Goal: Task Accomplishment & Management: Complete application form

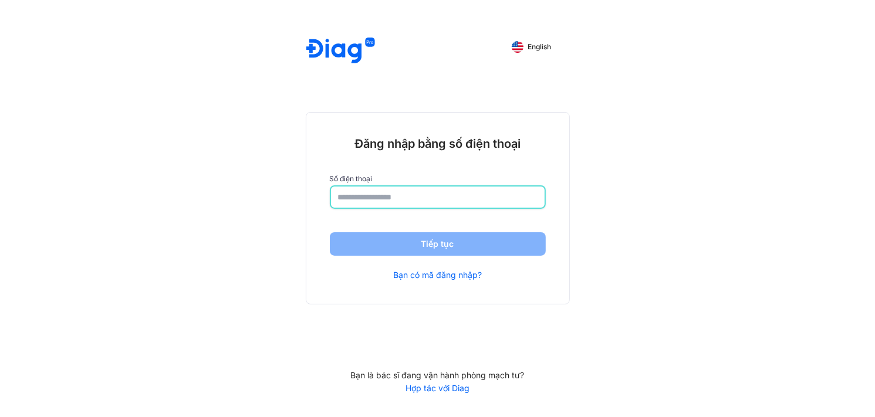
drag, startPoint x: 439, startPoint y: 201, endPoint x: 414, endPoint y: 201, distance: 24.1
click at [439, 201] on input "number" at bounding box center [438, 197] width 200 height 21
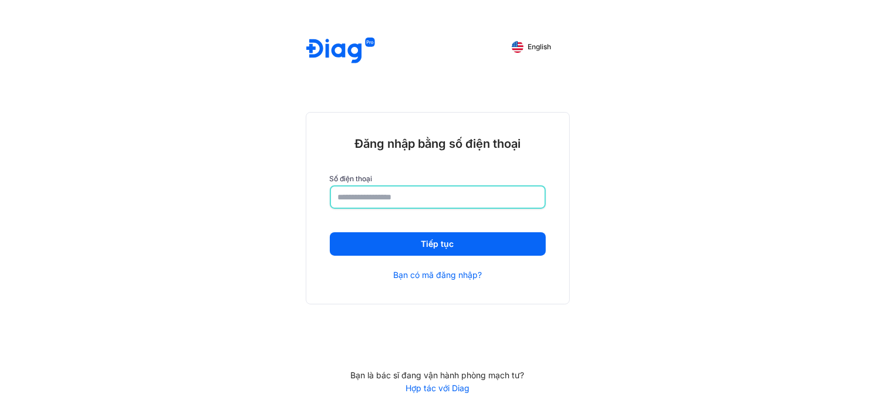
type input "**********"
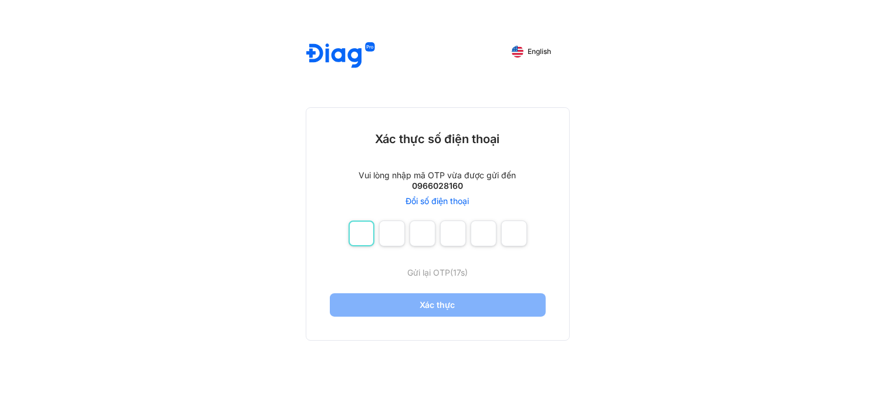
click at [364, 232] on input "number" at bounding box center [362, 234] width 26 height 26
type input "*"
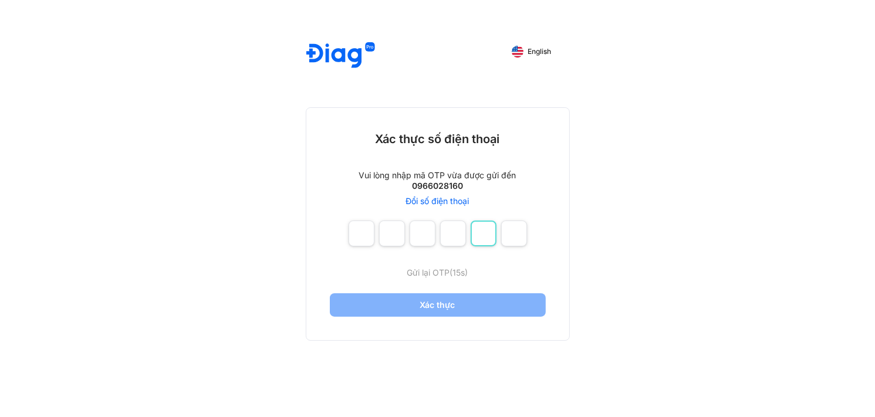
type input "*"
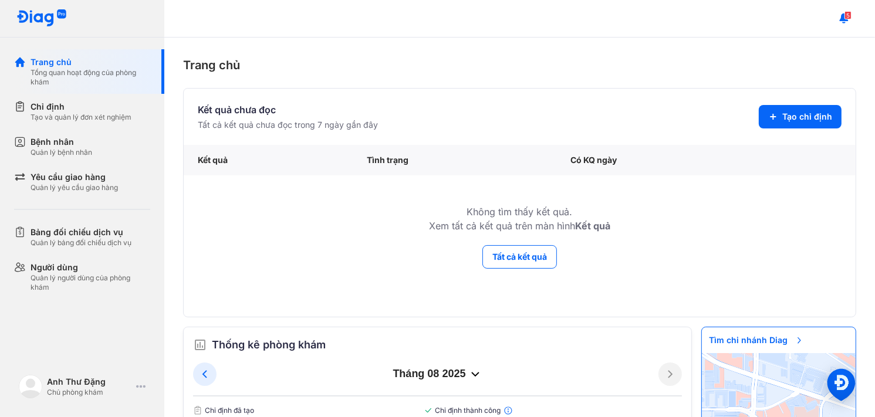
drag, startPoint x: 341, startPoint y: 197, endPoint x: 238, endPoint y: 199, distance: 102.8
click at [331, 197] on td "Không tìm thấy kết quả. Xem tất cả kết quả trên màn hình Kết quả" at bounding box center [520, 210] width 672 height 69
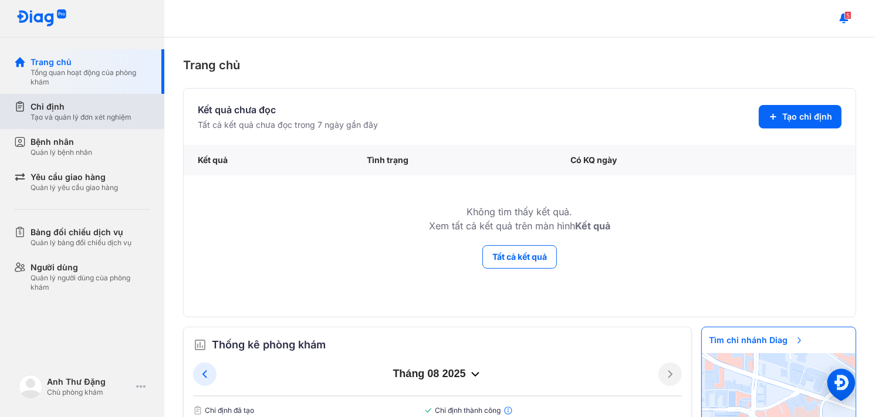
click at [82, 110] on div "Chỉ định" at bounding box center [81, 107] width 101 height 12
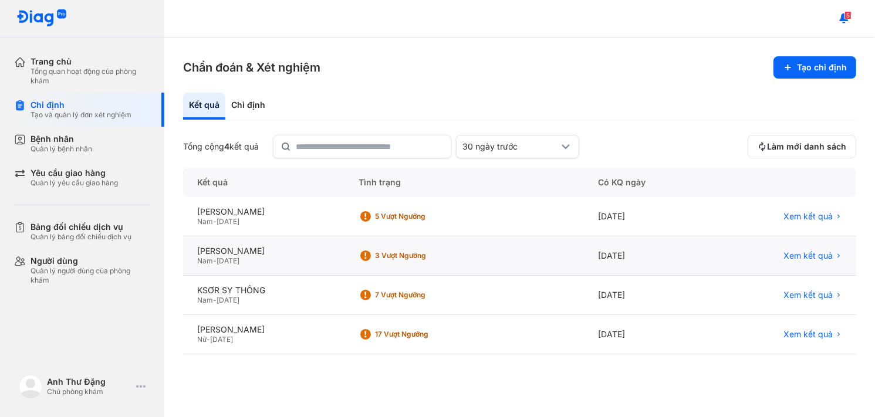
click at [411, 253] on div "3 Vượt ngưỡng" at bounding box center [422, 255] width 94 height 9
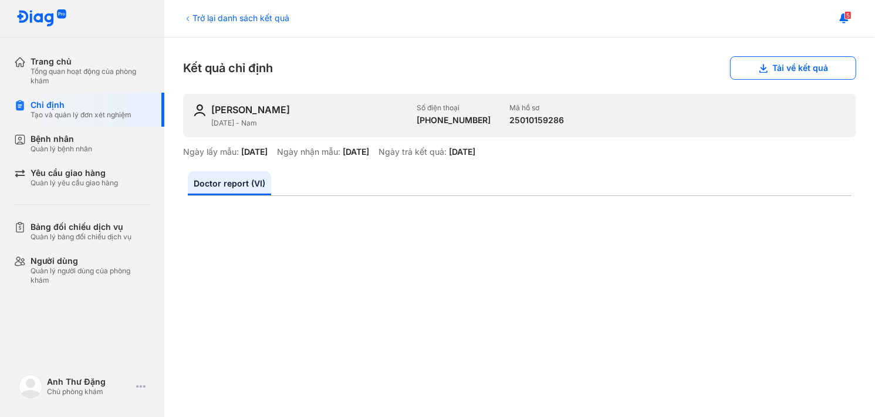
drag, startPoint x: 238, startPoint y: 227, endPoint x: 423, endPoint y: 148, distance: 201.5
drag, startPoint x: 838, startPoint y: 210, endPoint x: 660, endPoint y: 206, distance: 177.3
drag, startPoint x: 737, startPoint y: 199, endPoint x: 605, endPoint y: 175, distance: 134.3
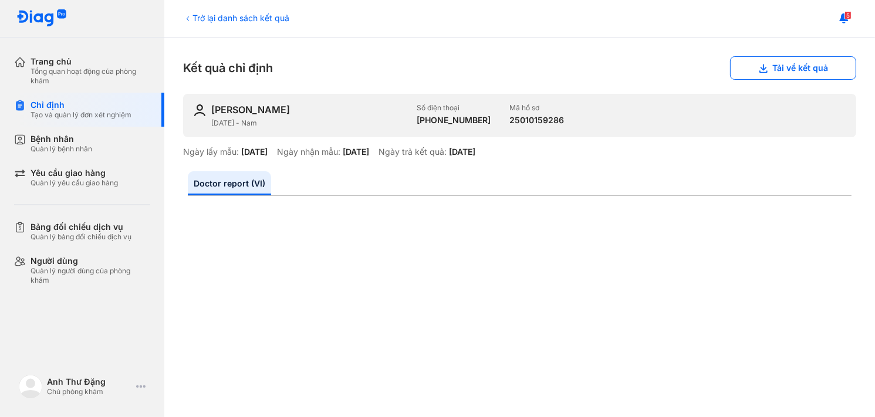
click at [228, 14] on div "Trở lại danh sách kết quả" at bounding box center [236, 18] width 106 height 12
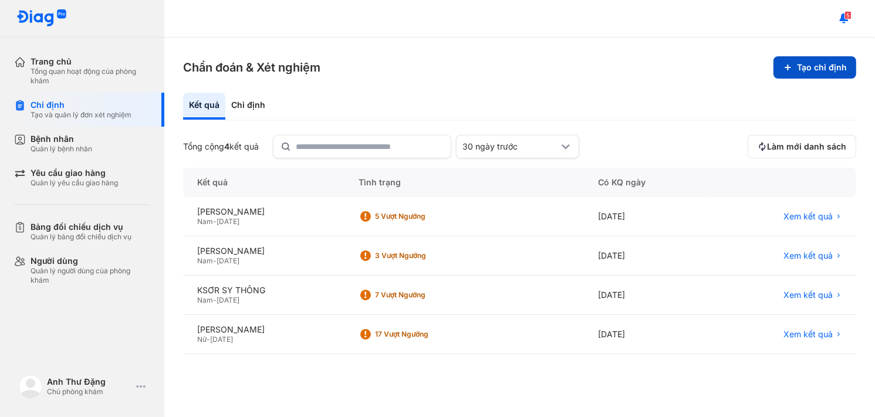
click at [815, 70] on button "Tạo chỉ định" at bounding box center [815, 67] width 83 height 22
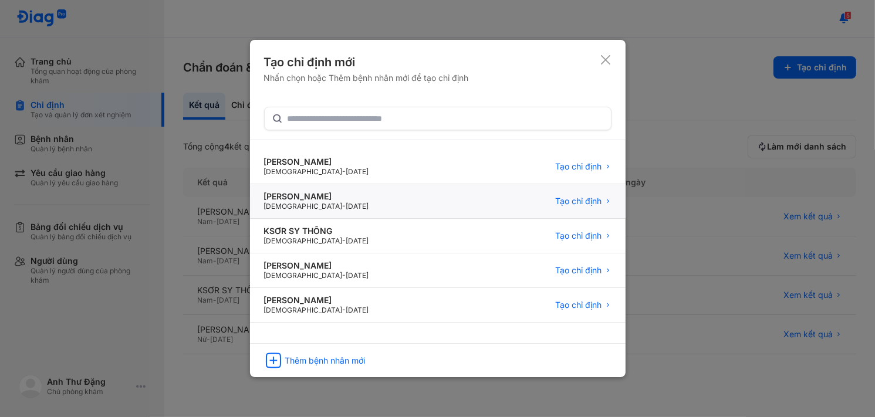
click at [305, 198] on div "Phan Châu Lân" at bounding box center [316, 196] width 105 height 11
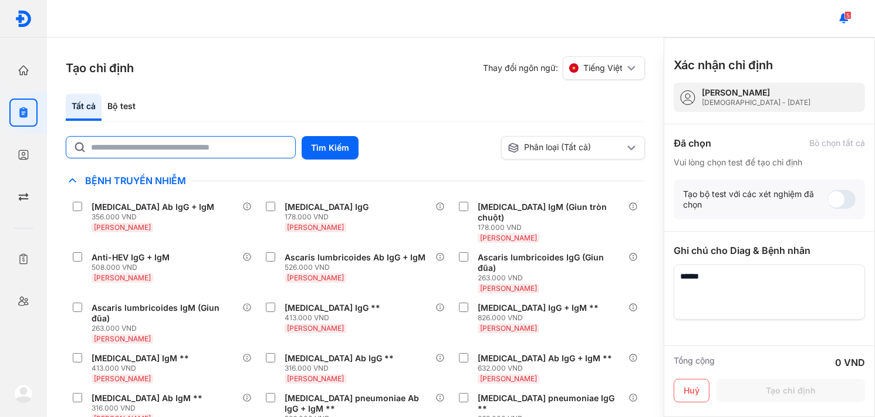
click at [176, 152] on input "text" at bounding box center [189, 147] width 197 height 21
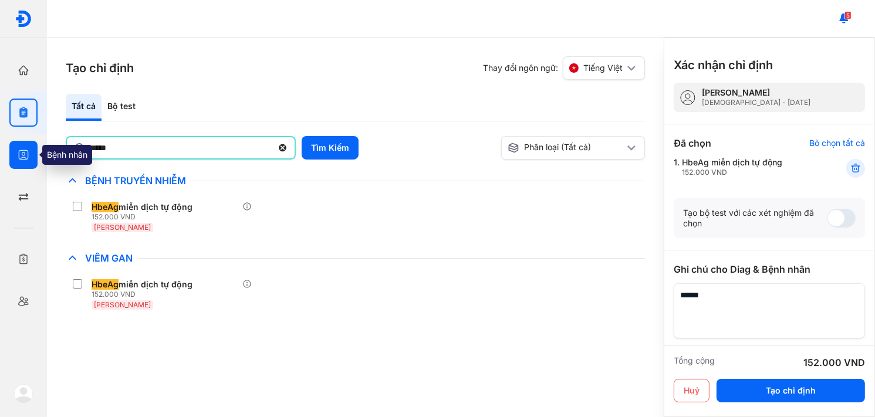
drag, startPoint x: 177, startPoint y: 150, endPoint x: 24, endPoint y: 166, distance: 154.0
click at [24, 166] on div "Trang chủ Tổng quan hoạt động của phòng khám Chỉ định Tạo và quản lý đơn xét ng…" at bounding box center [437, 208] width 875 height 417
type input "*"
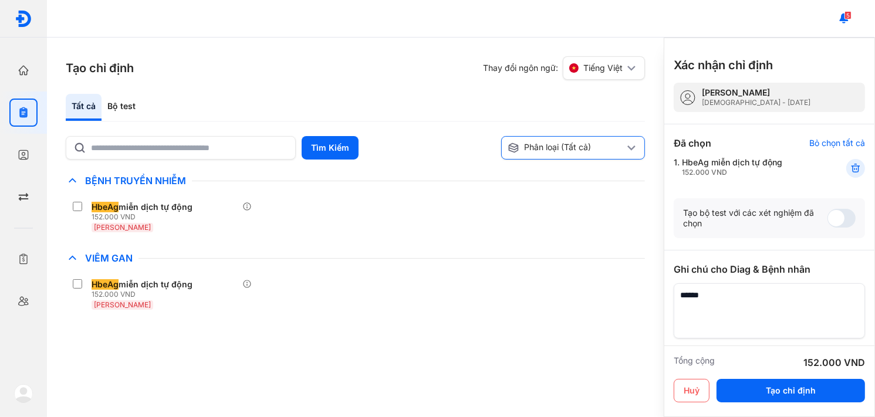
click at [614, 150] on div "Phân loại (Tất cả)" at bounding box center [566, 148] width 117 height 12
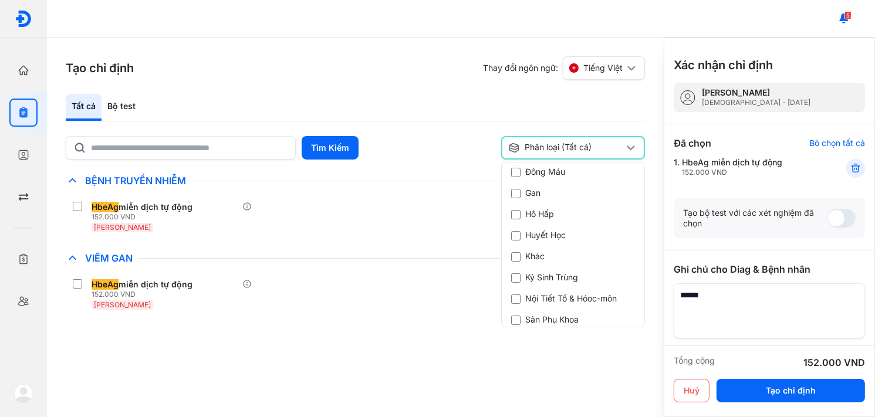
scroll to position [294, 0]
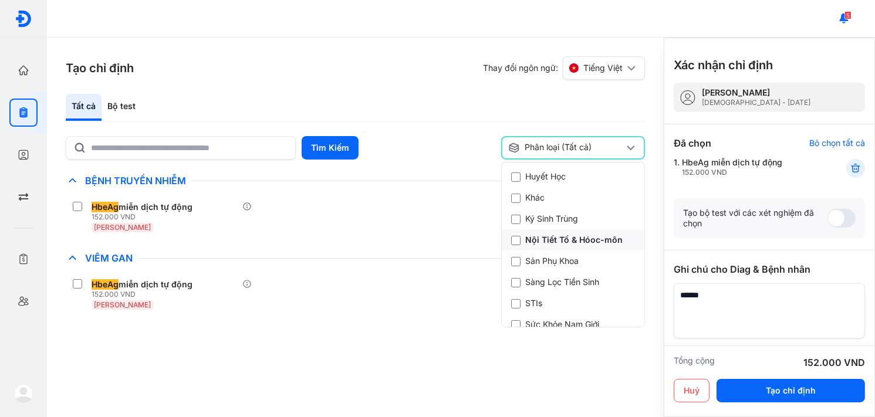
click at [601, 242] on div "Nội Tiết Tố & Hóoc-môn" at bounding box center [567, 240] width 112 height 12
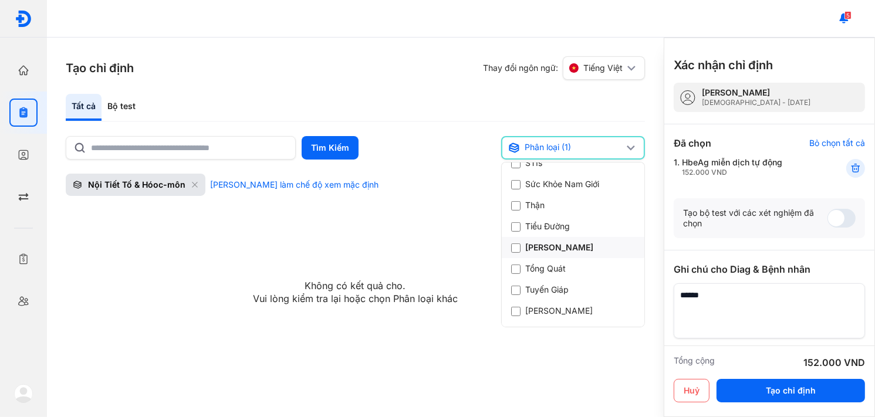
scroll to position [470, 0]
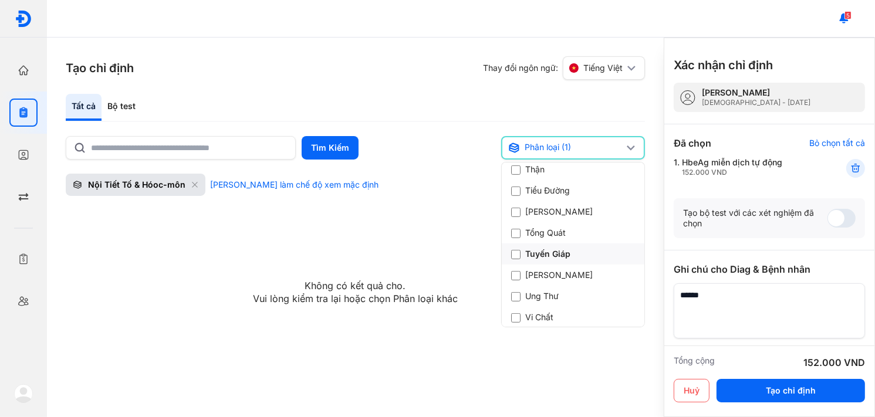
click at [557, 256] on div "Tuyến Giáp" at bounding box center [540, 254] width 59 height 12
click at [191, 185] on icon at bounding box center [194, 184] width 7 height 7
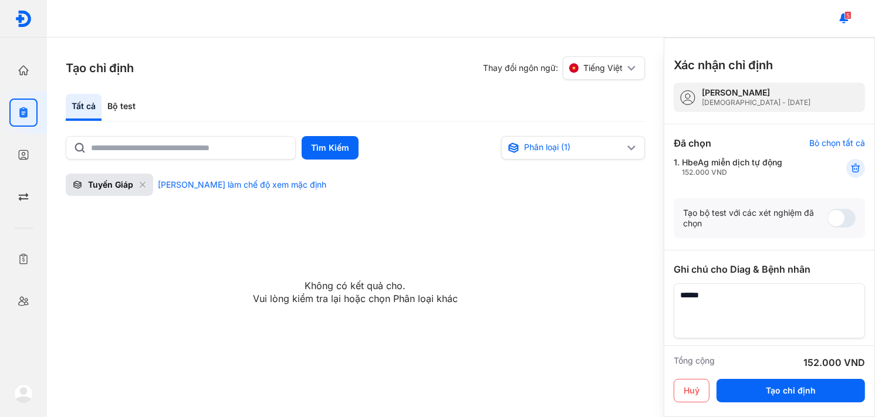
click at [94, 182] on div "Tuyến Giáp" at bounding box center [110, 185] width 45 height 11
click at [141, 183] on icon at bounding box center [142, 184] width 7 height 7
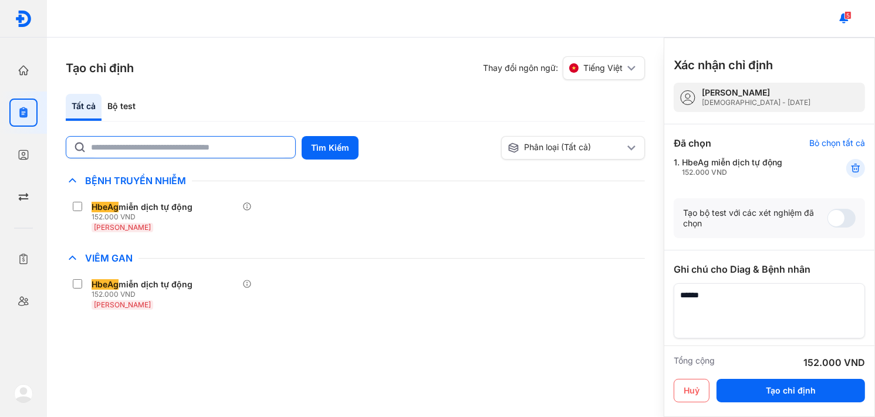
click at [208, 143] on input "text" at bounding box center [189, 147] width 197 height 21
click at [262, 152] on input "text" at bounding box center [190, 147] width 196 height 21
click at [88, 103] on div "Tất cả" at bounding box center [84, 107] width 36 height 27
click at [122, 105] on div "Bộ test" at bounding box center [122, 107] width 40 height 27
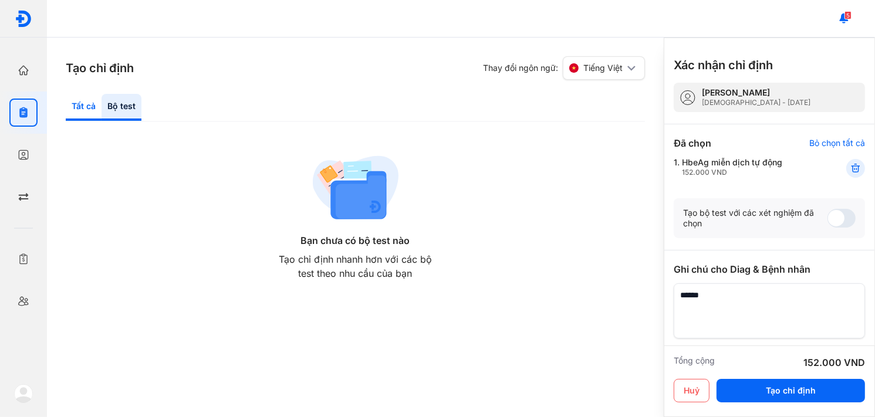
click at [102, 110] on div "Tất cả" at bounding box center [122, 107] width 40 height 27
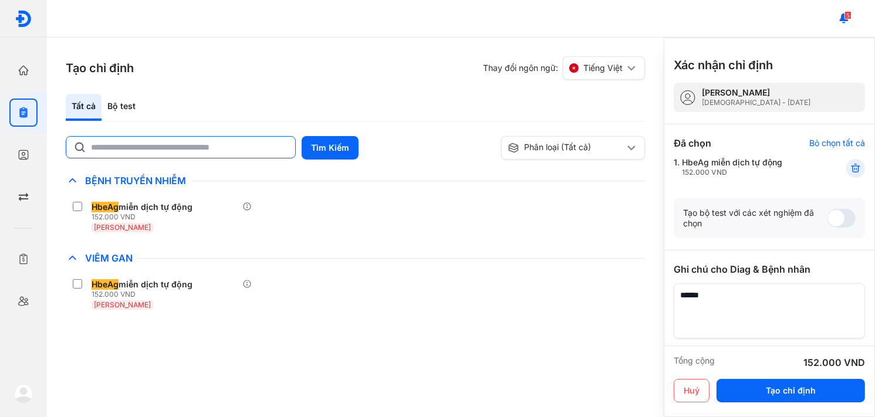
click at [132, 146] on input "text" at bounding box center [189, 147] width 197 height 21
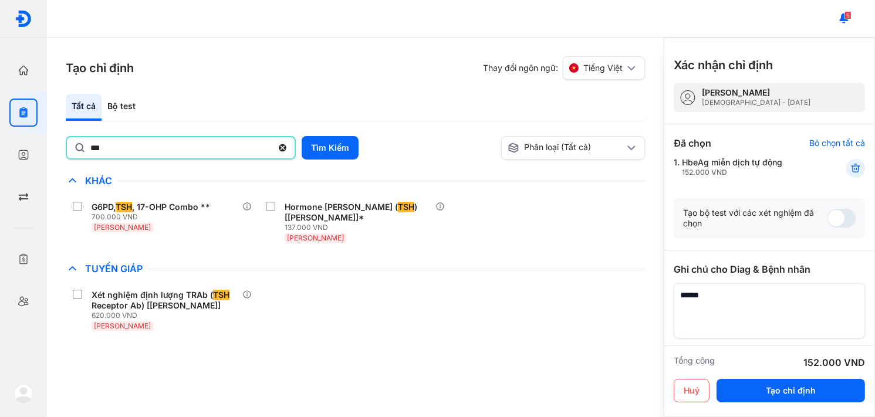
drag, startPoint x: 117, startPoint y: 148, endPoint x: 68, endPoint y: 148, distance: 48.7
click at [68, 148] on div "***" at bounding box center [181, 147] width 230 height 23
click at [90, 148] on input "***" at bounding box center [181, 147] width 182 height 21
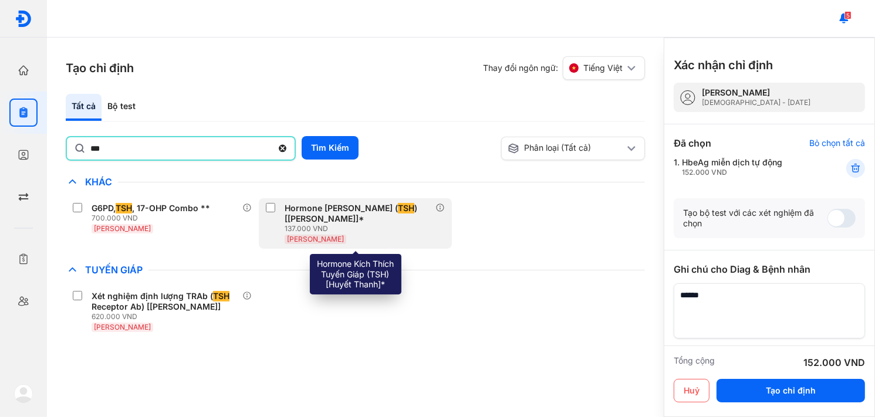
click at [316, 214] on div "Hormone Kích Thích Tuyến Giáp ( TSH ) [Huyết Thanh]*" at bounding box center [358, 213] width 146 height 21
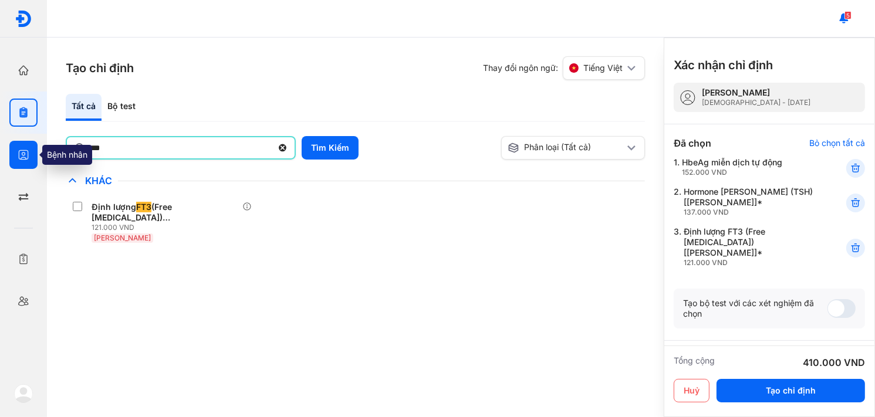
drag, startPoint x: 120, startPoint y: 152, endPoint x: 12, endPoint y: 158, distance: 108.8
click at [12, 158] on div "Trang chủ Tổng quan hoạt động của phòng khám Chỉ định Tạo và quản lý đơn xét ng…" at bounding box center [437, 208] width 875 height 417
type input "***"
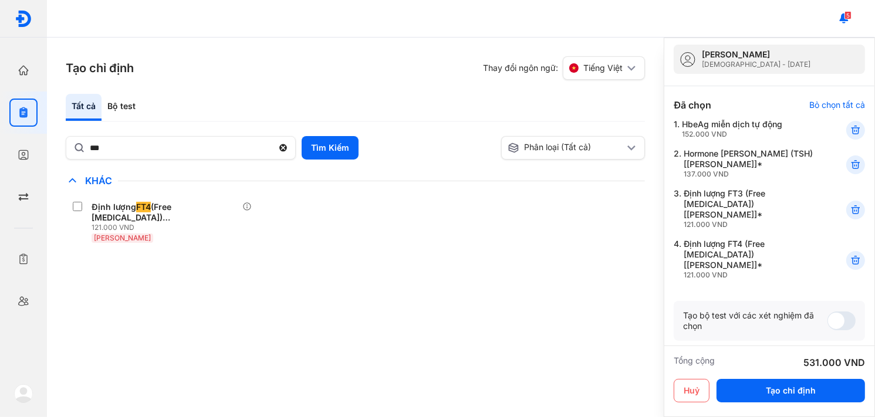
scroll to position [59, 0]
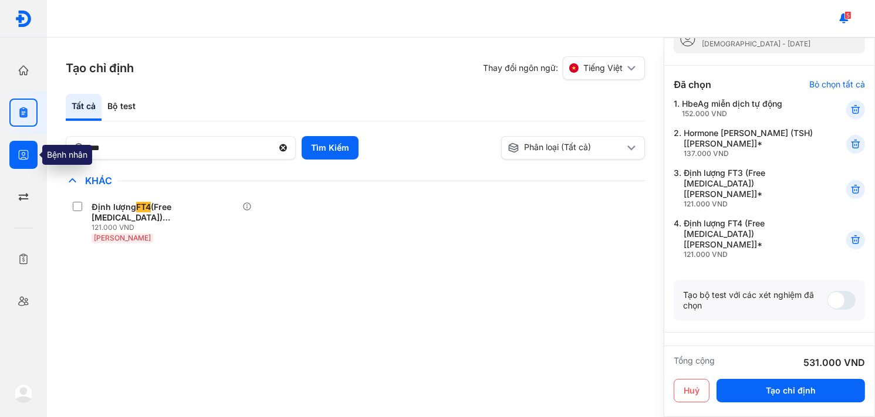
click at [29, 159] on div at bounding box center [23, 155] width 28 height 28
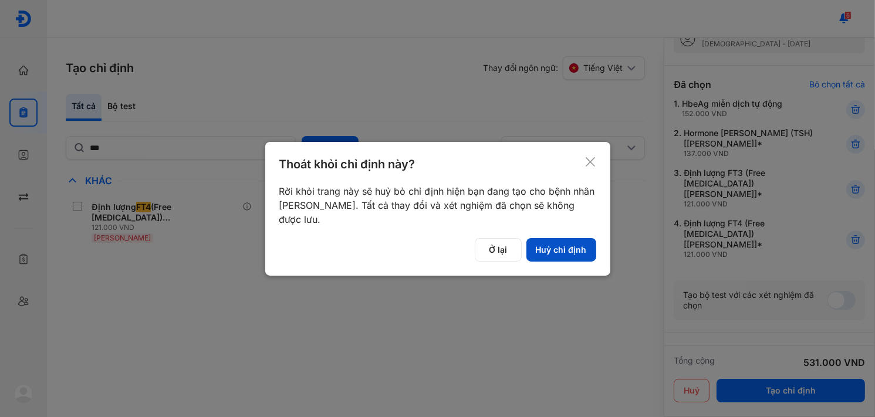
click at [552, 255] on button "Huỷ chỉ định" at bounding box center [562, 249] width 70 height 23
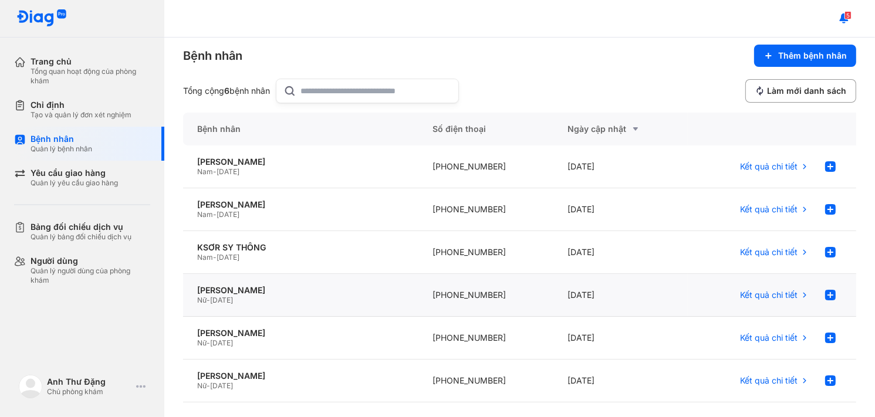
scroll to position [15, 0]
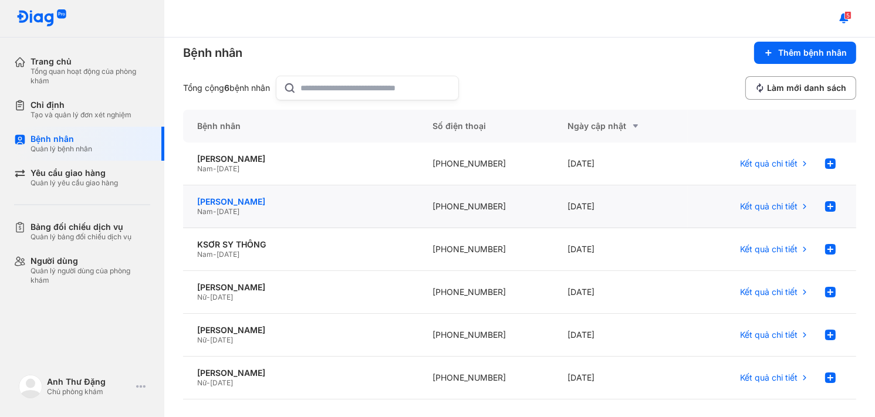
click at [227, 203] on div "[PERSON_NAME]" at bounding box center [300, 202] width 207 height 11
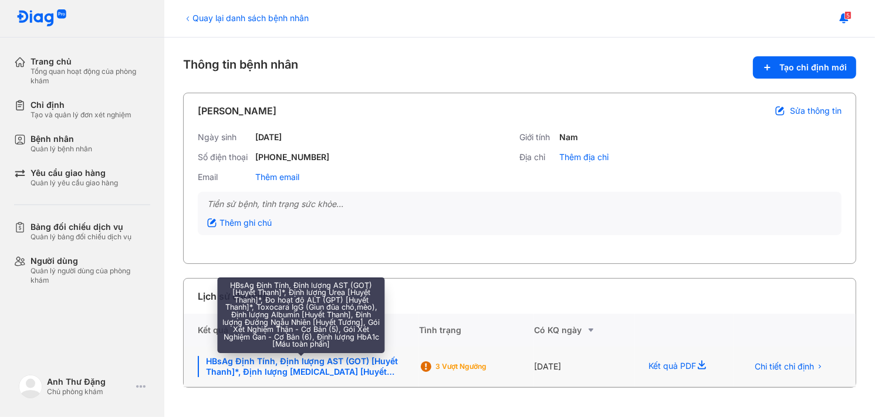
click at [365, 370] on div "HBsAg Định Tính, Định lượng AST (GOT) [Huyết Thanh]*, Định lượng Urea [Huyết Th…" at bounding box center [301, 366] width 207 height 21
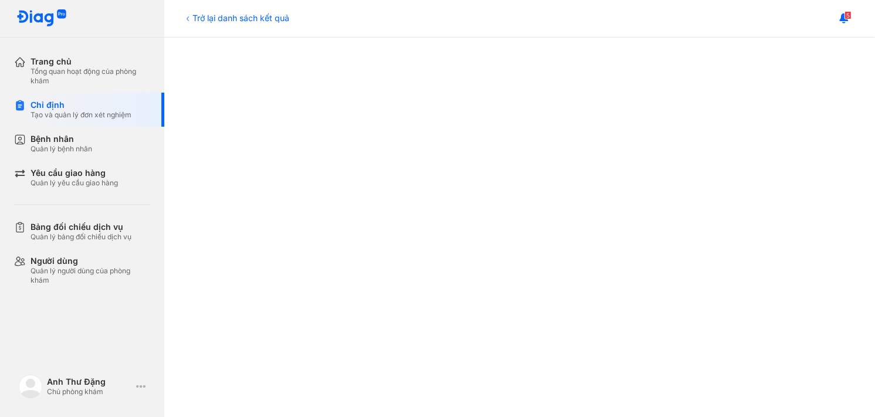
scroll to position [192, 0]
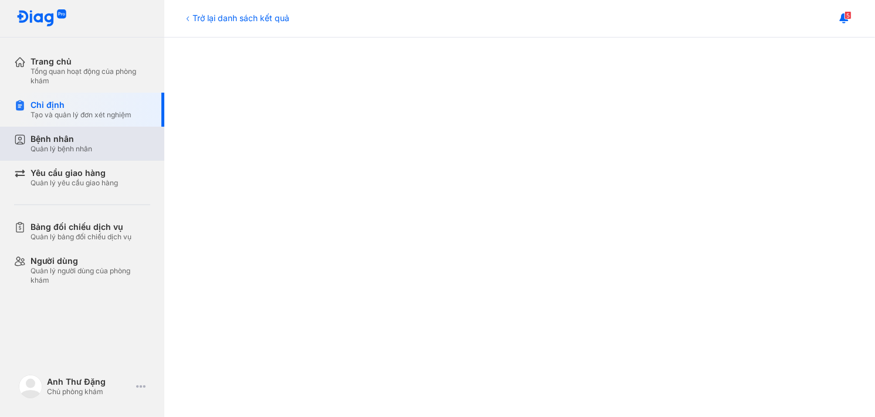
click at [97, 140] on div "Bệnh nhân Quản lý bệnh nhân" at bounding box center [91, 144] width 120 height 20
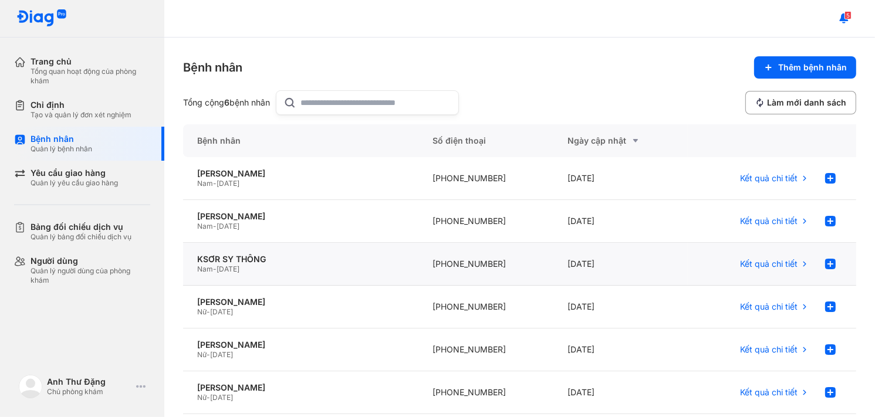
scroll to position [15, 0]
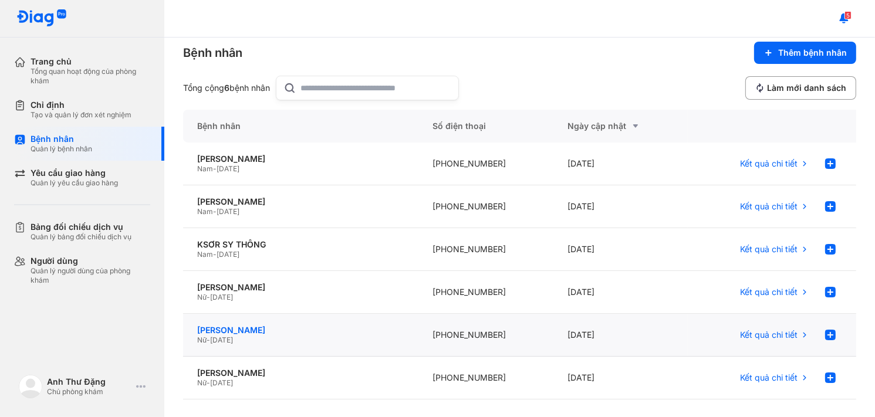
click at [245, 330] on div "[PERSON_NAME]" at bounding box center [300, 330] width 207 height 11
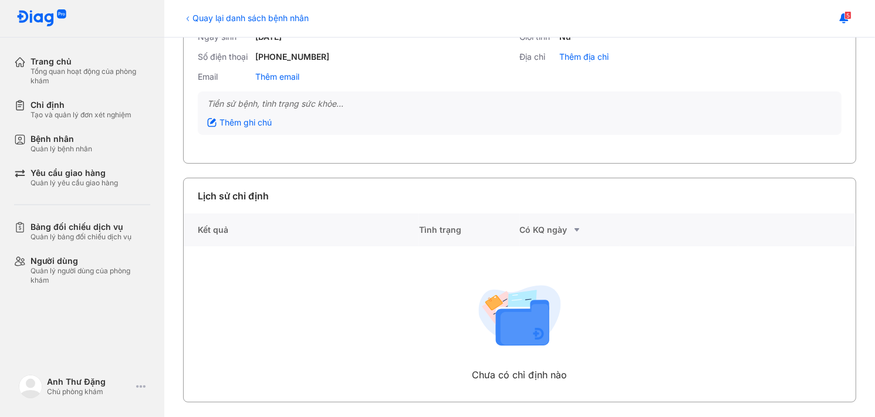
scroll to position [103, 0]
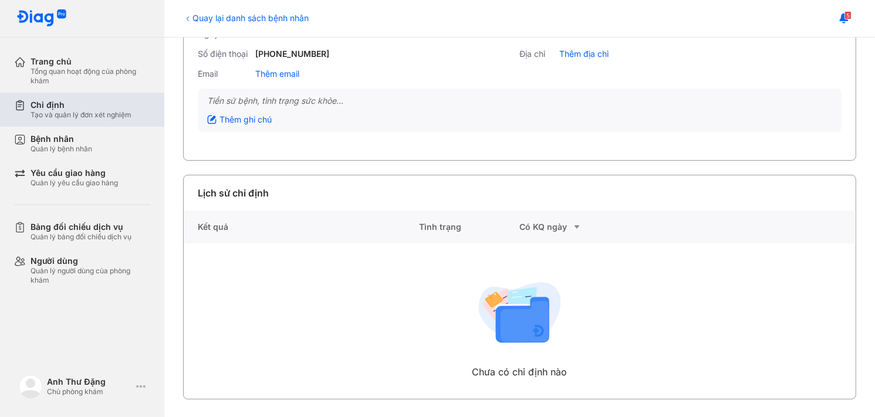
click at [90, 107] on div "Chỉ định" at bounding box center [81, 105] width 101 height 11
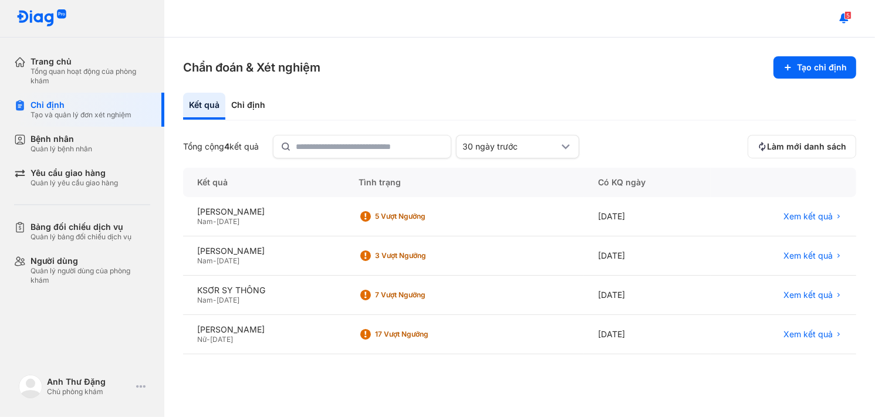
click at [486, 66] on section "Chẩn đoán & Xét nghiệm Tạo chỉ định" at bounding box center [519, 67] width 673 height 22
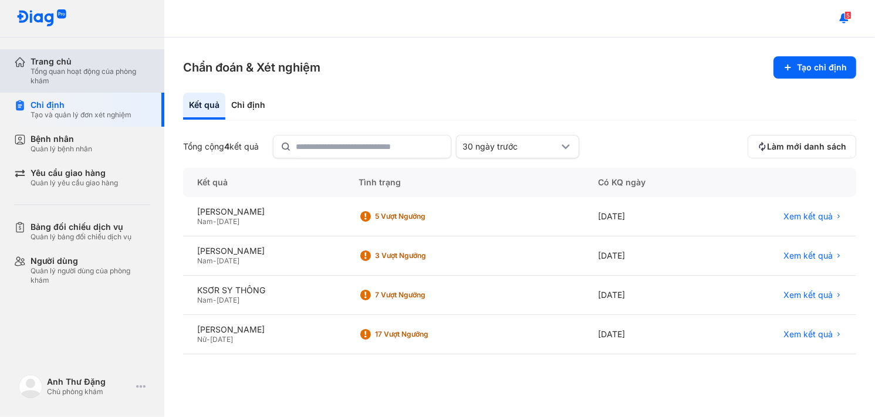
click at [63, 61] on div "Trang chủ" at bounding box center [91, 61] width 120 height 11
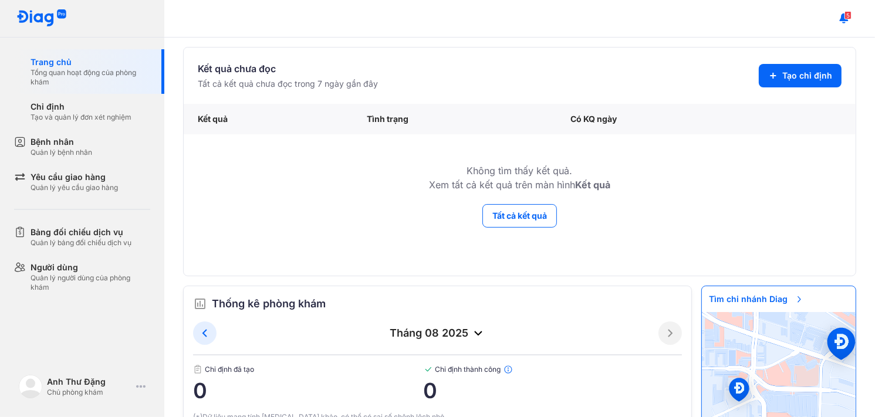
scroll to position [15, 0]
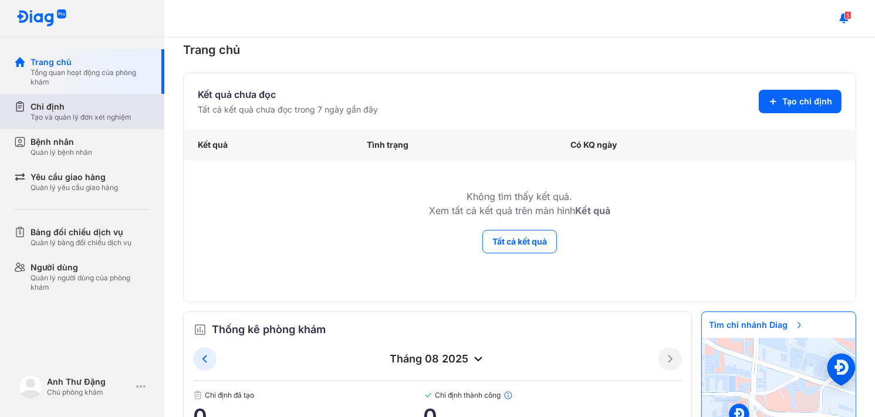
click at [95, 117] on div "Tạo và quản lý đơn xét nghiệm" at bounding box center [81, 117] width 101 height 9
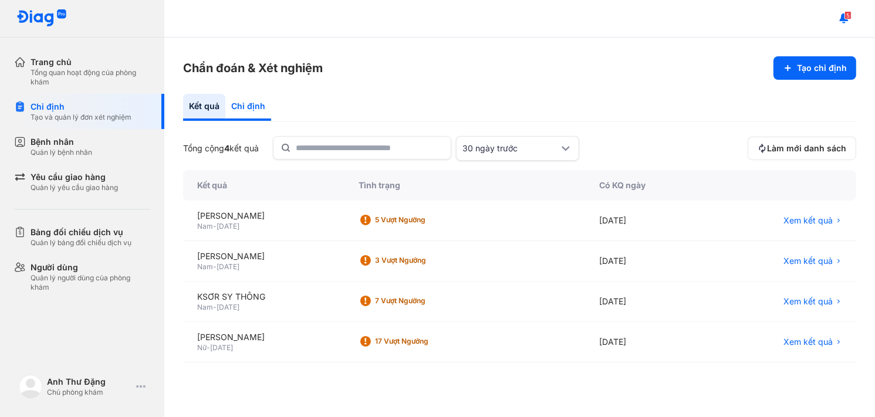
click at [251, 104] on div "Chỉ định" at bounding box center [248, 107] width 46 height 27
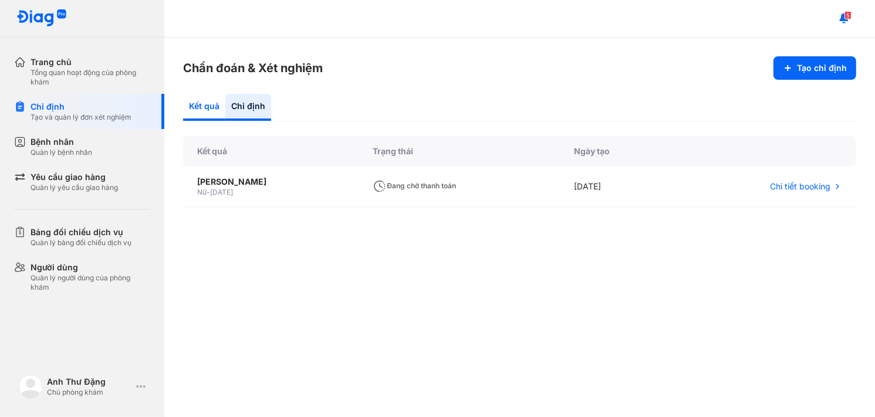
click at [225, 102] on div "Kết quả" at bounding box center [248, 107] width 46 height 27
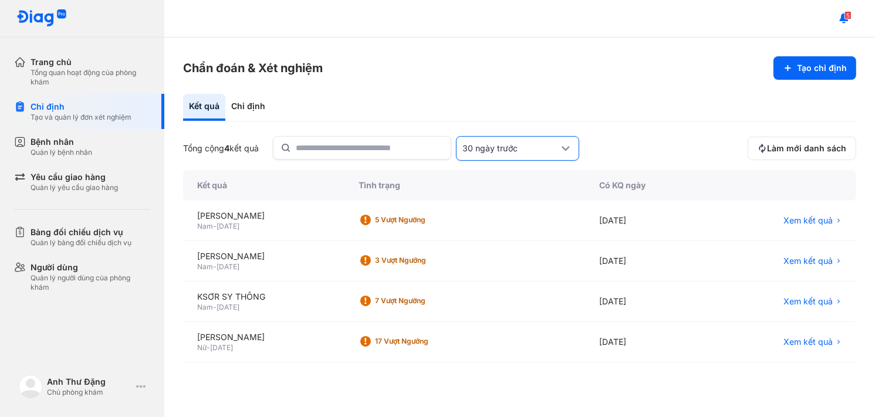
click at [543, 150] on div "30 ngày trước" at bounding box center [511, 149] width 96 height 12
click at [515, 263] on span "90 ngày trước" at bounding box center [494, 259] width 56 height 12
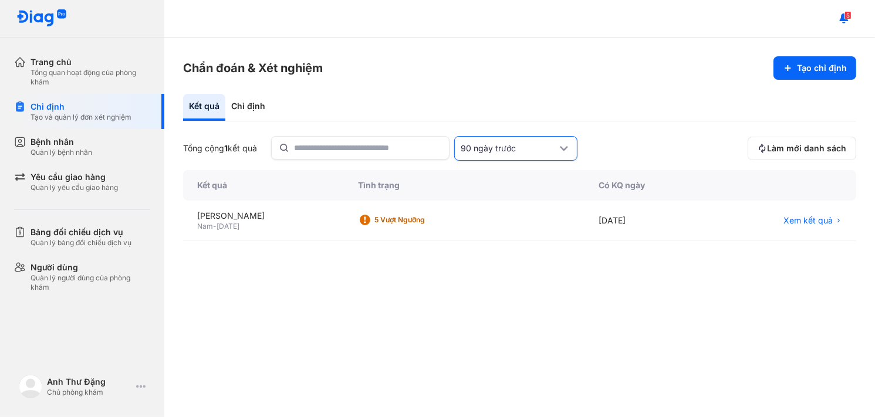
click at [528, 147] on div "90 ngày trước" at bounding box center [509, 149] width 96 height 12
click at [511, 227] on div "Hôm nay" at bounding box center [516, 237] width 122 height 21
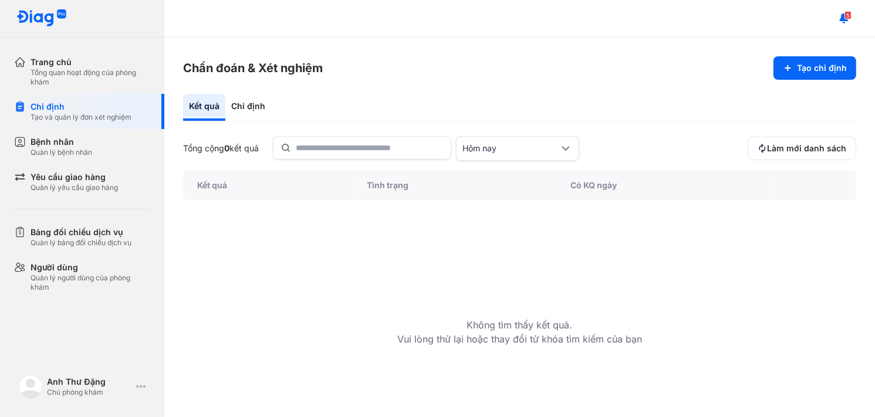
click at [205, 108] on div "Kết quả" at bounding box center [204, 107] width 42 height 27
click at [244, 108] on div "Chỉ định" at bounding box center [248, 107] width 46 height 27
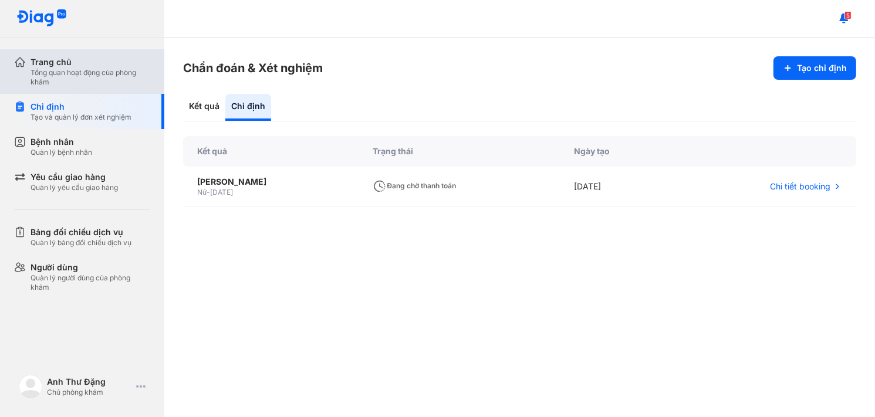
click at [89, 65] on div "Trang chủ" at bounding box center [91, 62] width 120 height 12
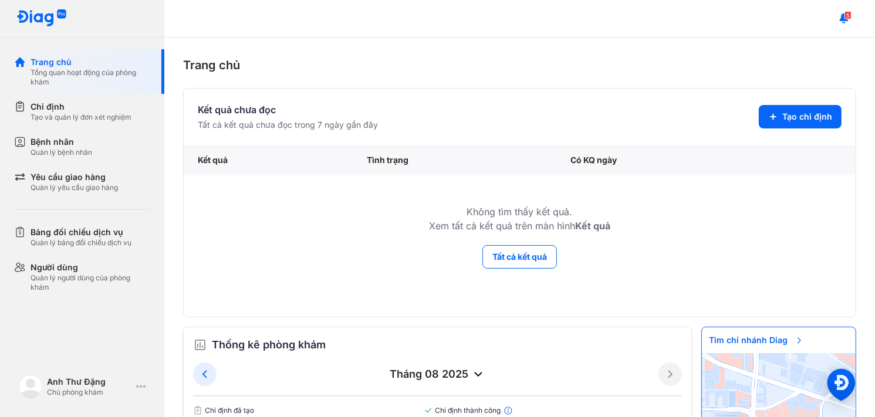
click at [717, 237] on td "Không tìm thấy kết quả. Xem tất cả kết quả trên màn hình Kết quả" at bounding box center [520, 210] width 672 height 69
drag, startPoint x: 637, startPoint y: 119, endPoint x: 642, endPoint y: 114, distance: 7.1
click at [638, 119] on section "Kết quả chưa đọc Tất cả kết quả chưa đọc trong 7 ngày gần đây Tạo chỉ định" at bounding box center [520, 117] width 644 height 28
click at [785, 117] on span "Tạo chỉ định" at bounding box center [808, 117] width 50 height 12
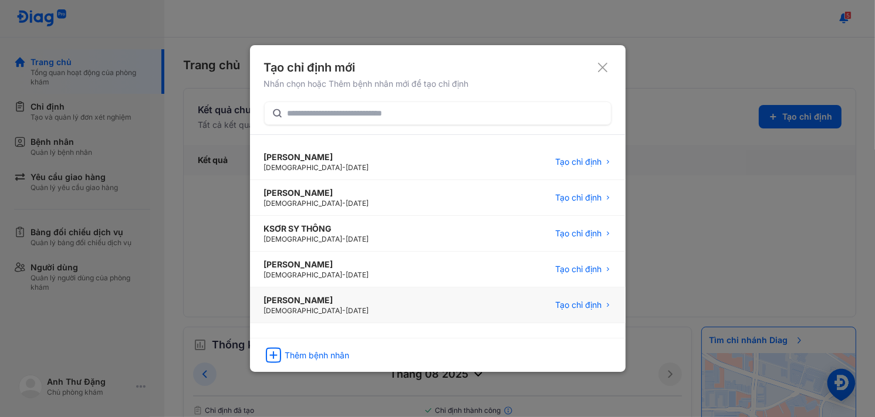
click at [346, 306] on span "24/07/1987" at bounding box center [357, 310] width 23 height 9
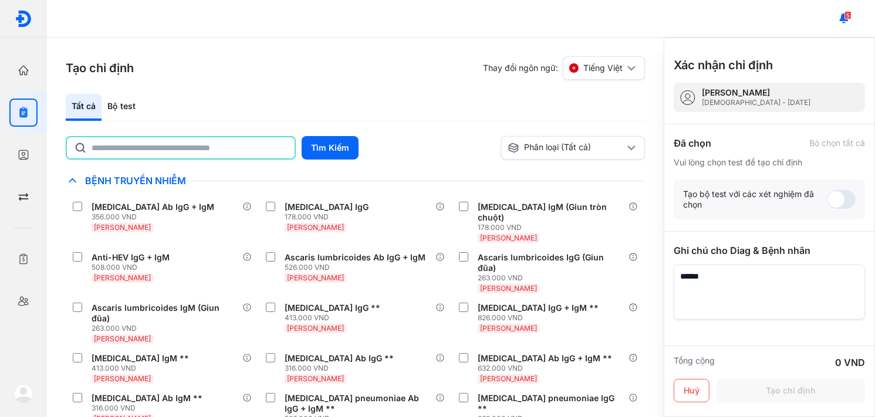
click at [218, 151] on input "text" at bounding box center [190, 147] width 196 height 21
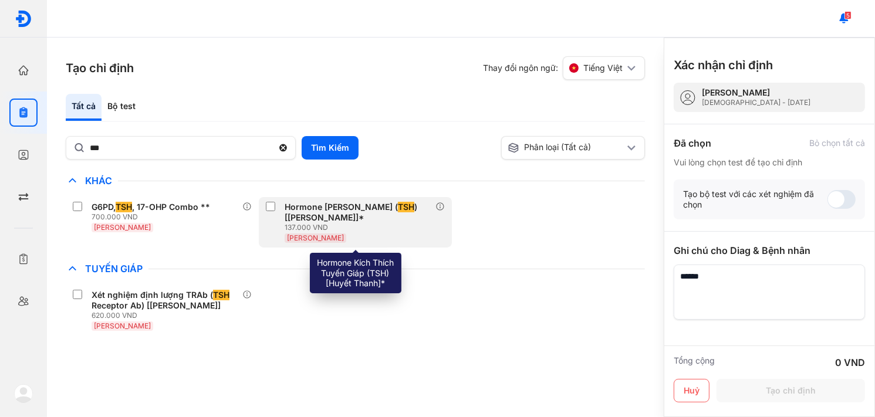
click at [377, 218] on div "Hormone Kích Thích Tuyến Giáp ( TSH ) [Huyết Thanh]*" at bounding box center [358, 212] width 146 height 21
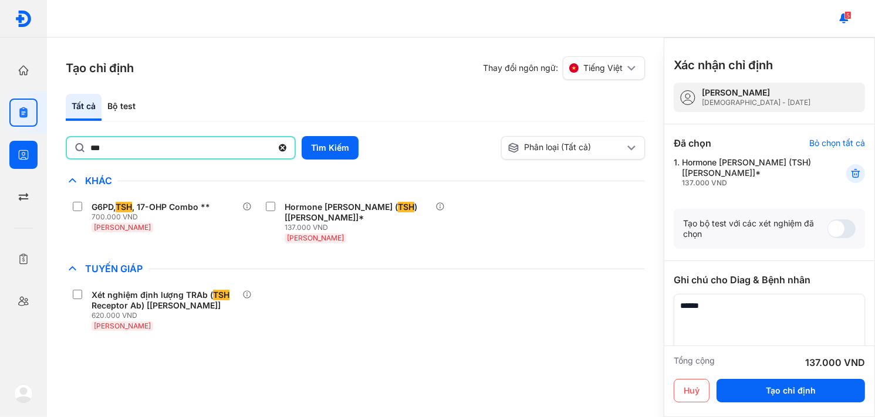
drag, startPoint x: 60, startPoint y: 154, endPoint x: 0, endPoint y: 154, distance: 60.5
click at [0, 154] on div "Trang chủ Tổng quan hoạt động của phòng khám Chỉ định Tạo và quản lý đơn xét ng…" at bounding box center [437, 208] width 875 height 417
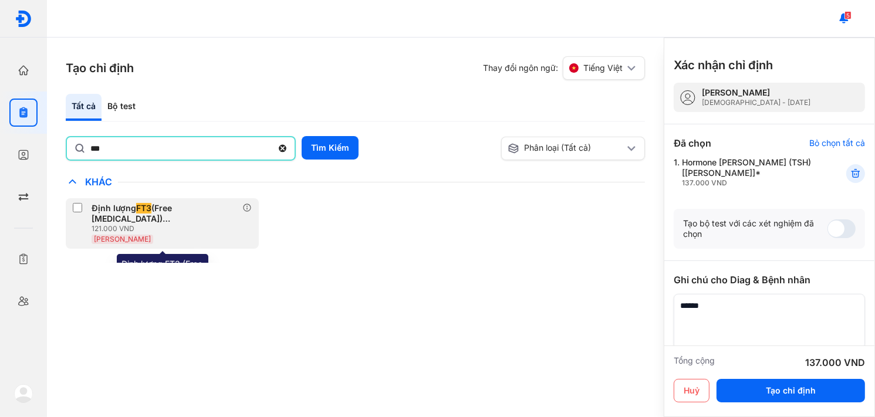
click at [131, 210] on div "Định lượng FT3 (Free Triiodothyronine) [Huyết Thanh]*" at bounding box center [165, 213] width 146 height 21
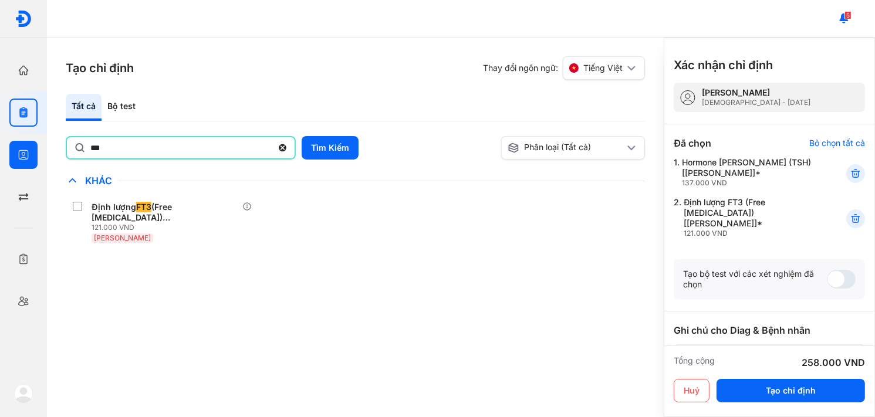
drag, startPoint x: 127, startPoint y: 147, endPoint x: 5, endPoint y: 153, distance: 122.8
click at [5, 153] on div "Trang chủ Tổng quan hoạt động của phòng khám Chỉ định Tạo và quản lý đơn xét ng…" at bounding box center [437, 208] width 875 height 417
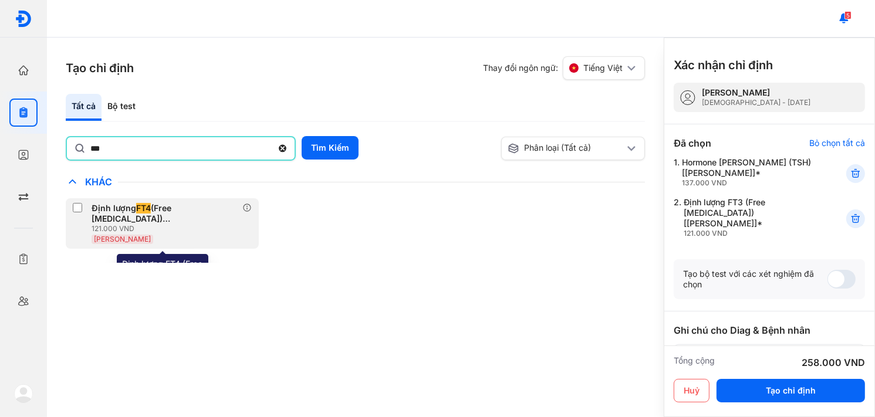
click at [161, 220] on div "Định lượng FT4 (Free Thyroxine) [Huyết Thanh]*" at bounding box center [165, 213] width 146 height 21
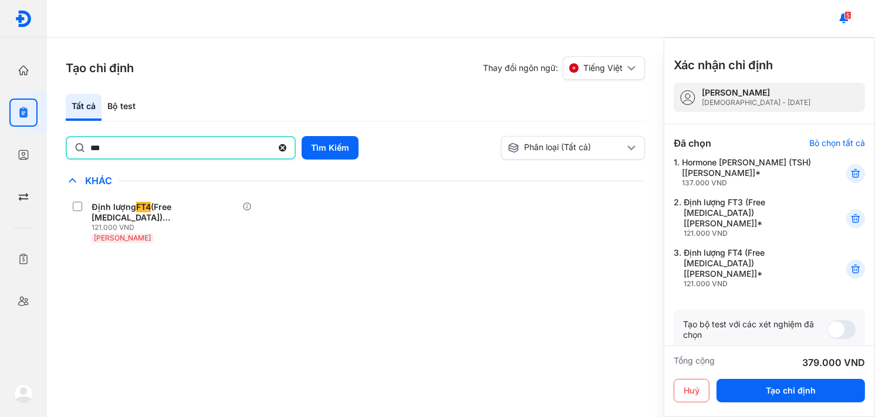
drag, startPoint x: 119, startPoint y: 151, endPoint x: 56, endPoint y: 150, distance: 62.8
click at [56, 150] on div "Tạo chỉ định Thay đổi ngôn ngữ: Tiếng Việt Tất cả Bộ test *** Tìm Kiếm Phân loạ…" at bounding box center [355, 228] width 617 height 380
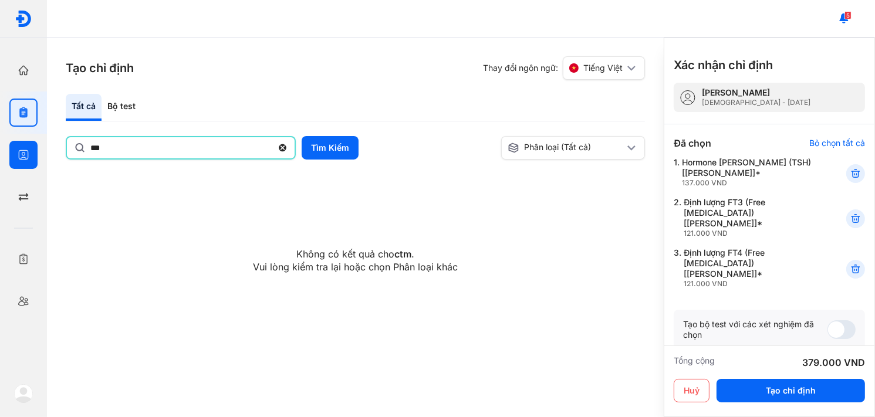
drag, startPoint x: 174, startPoint y: 149, endPoint x: 44, endPoint y: 149, distance: 130.3
click at [44, 149] on div "Trang chủ Tổng quan hoạt động của phòng khám Chỉ định Tạo và quản lý đơn xét ng…" at bounding box center [437, 208] width 875 height 417
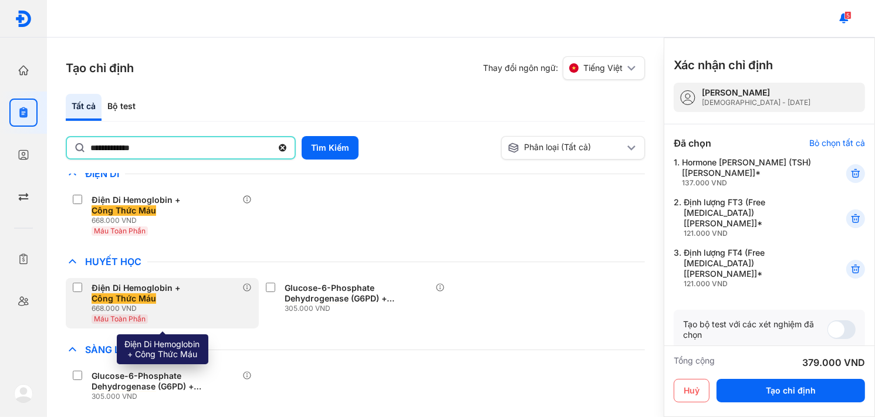
scroll to position [9, 0]
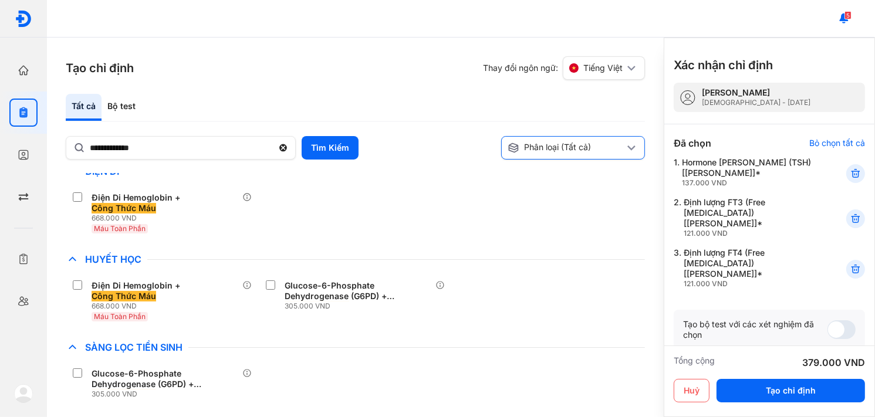
click at [606, 145] on div "Phân loại (Tất cả)" at bounding box center [566, 148] width 117 height 12
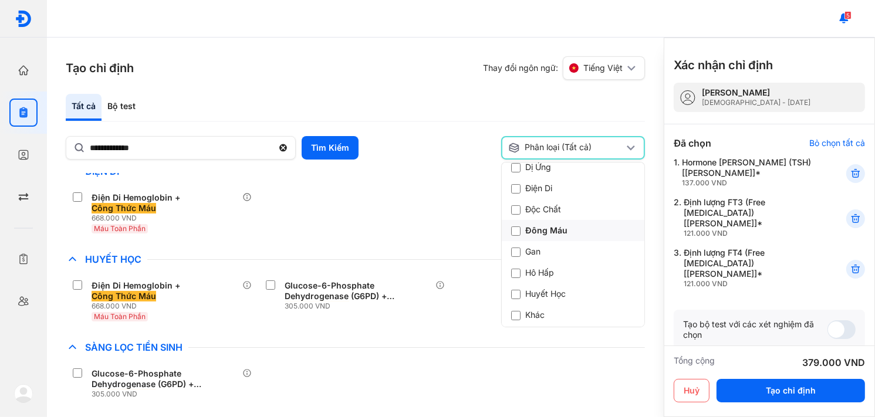
scroll to position [235, 0]
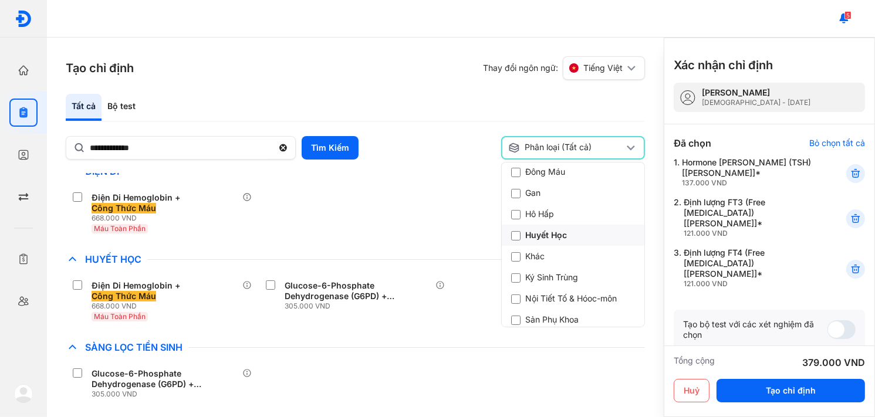
click at [563, 235] on div "Huyết Học" at bounding box center [539, 236] width 56 height 12
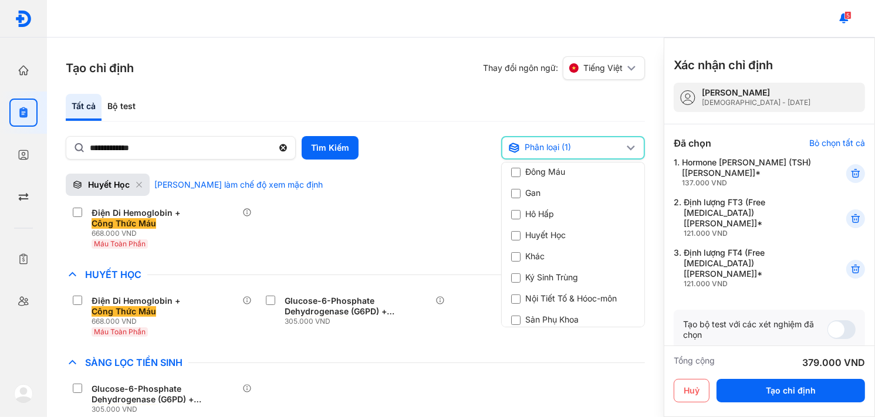
scroll to position [0, 0]
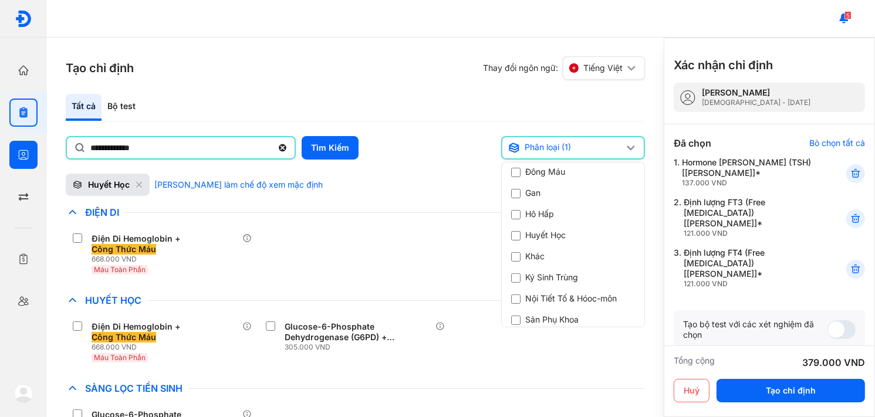
drag, startPoint x: 181, startPoint y: 142, endPoint x: 0, endPoint y: 157, distance: 182.0
click at [0, 157] on div "**********" at bounding box center [437, 208] width 875 height 417
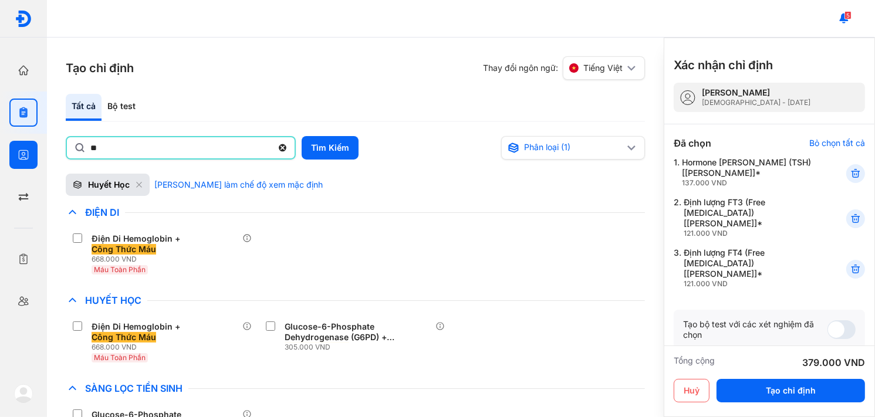
type input "*"
drag, startPoint x: 217, startPoint y: 144, endPoint x: 0, endPoint y: 152, distance: 217.4
click at [0, 152] on div "**********" at bounding box center [437, 208] width 875 height 417
type input "*"
drag, startPoint x: 222, startPoint y: 150, endPoint x: 45, endPoint y: 157, distance: 177.4
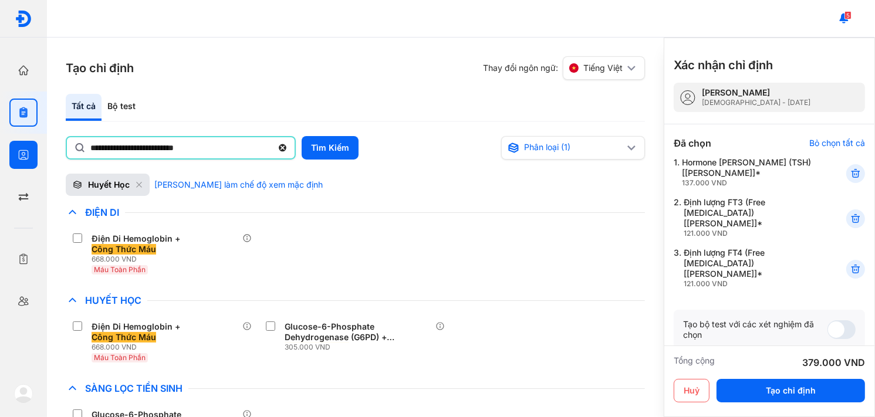
click at [45, 157] on div "**********" at bounding box center [437, 208] width 875 height 417
type input "***"
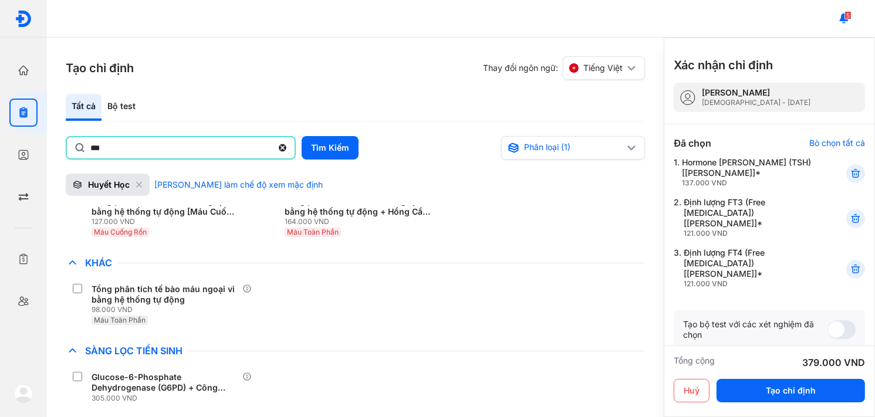
scroll to position [117, 0]
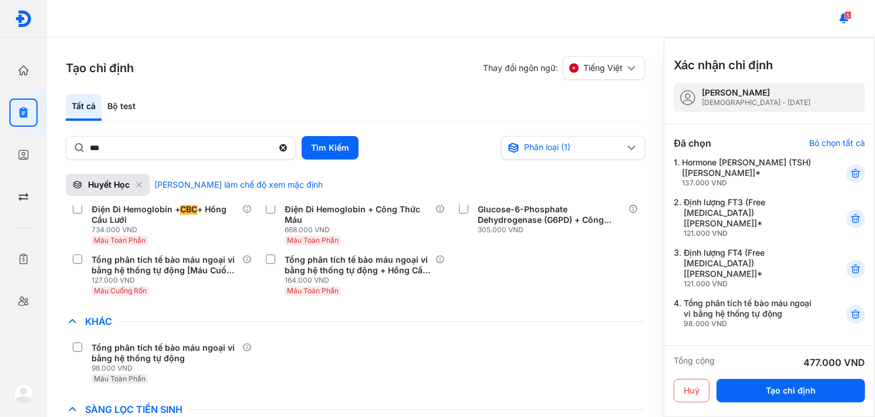
click at [317, 93] on div "Tạo chỉ định Thay đổi ngôn ngữ: Tiếng Việt Tất cả Bộ test *** Tìm Kiếm Phân loạ…" at bounding box center [355, 228] width 617 height 380
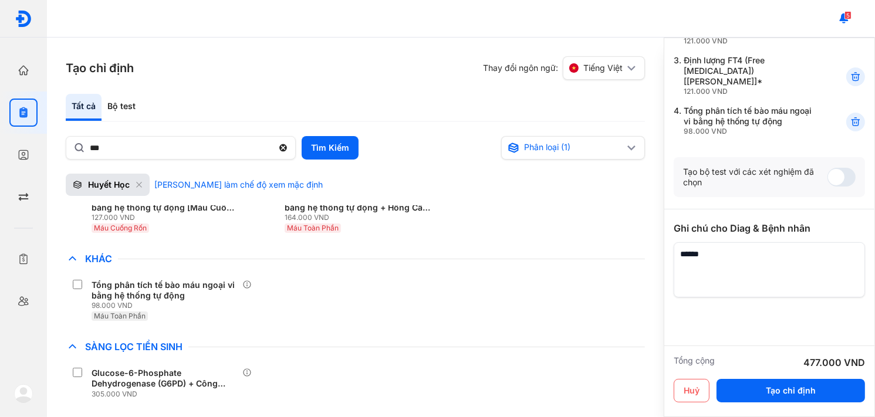
scroll to position [203, 0]
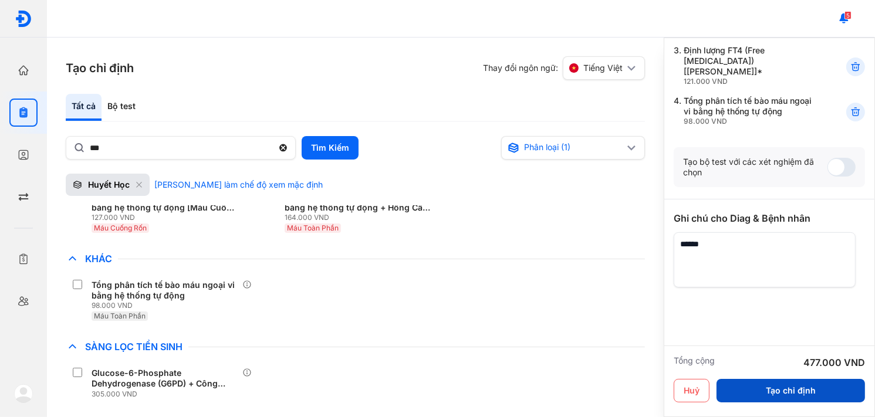
click at [760, 392] on button "Tạo chỉ định" at bounding box center [791, 390] width 149 height 23
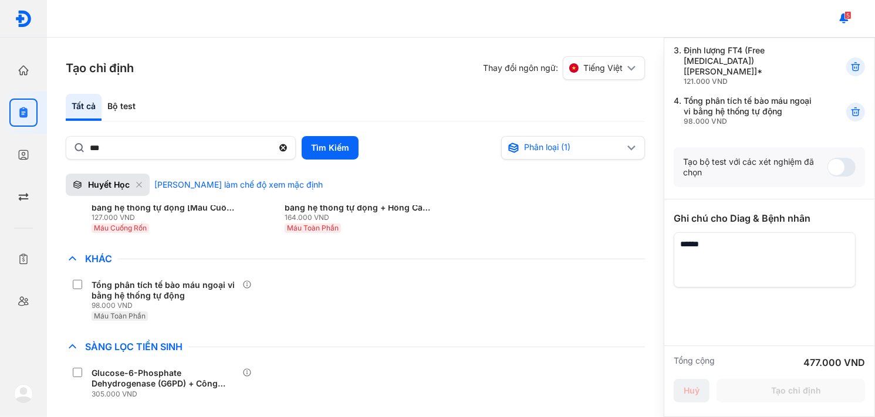
scroll to position [193, 0]
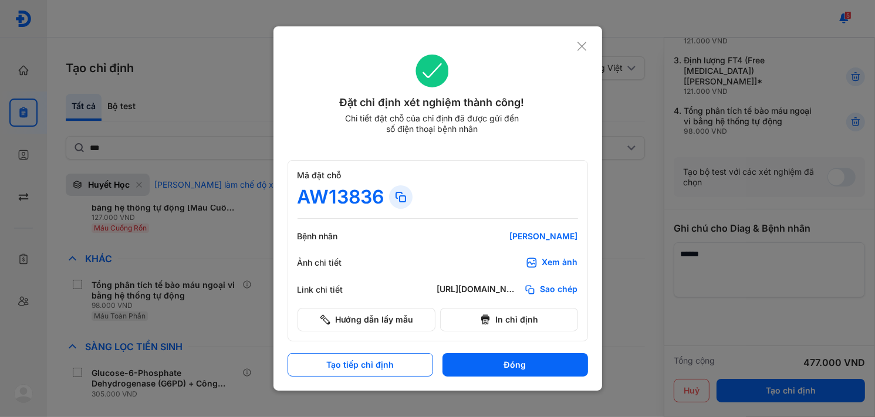
click at [532, 367] on button "Đóng" at bounding box center [516, 364] width 146 height 23
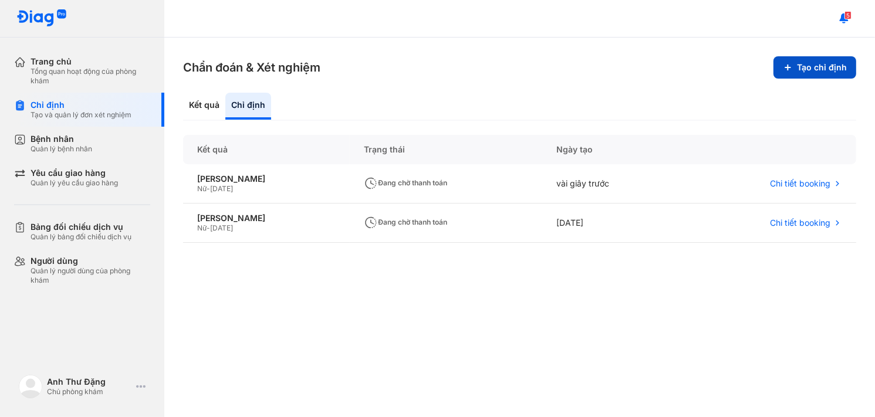
click at [827, 66] on button "Tạo chỉ định" at bounding box center [815, 67] width 83 height 22
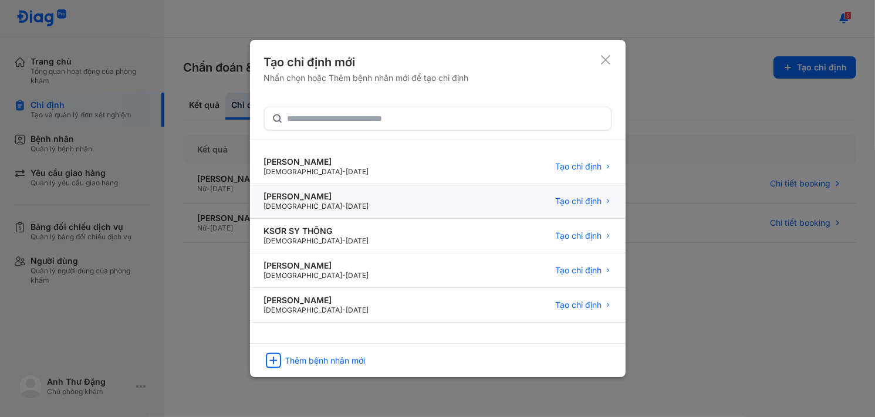
click at [348, 219] on div "Phan Châu Lân Male - 10/10/1984 Tạo chỉ định" at bounding box center [438, 236] width 376 height 35
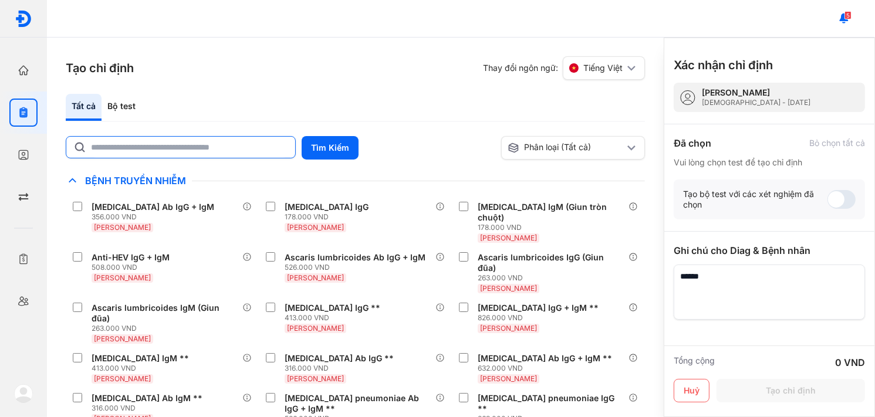
click at [253, 150] on input "text" at bounding box center [189, 147] width 197 height 21
click at [253, 150] on input "text" at bounding box center [190, 147] width 196 height 21
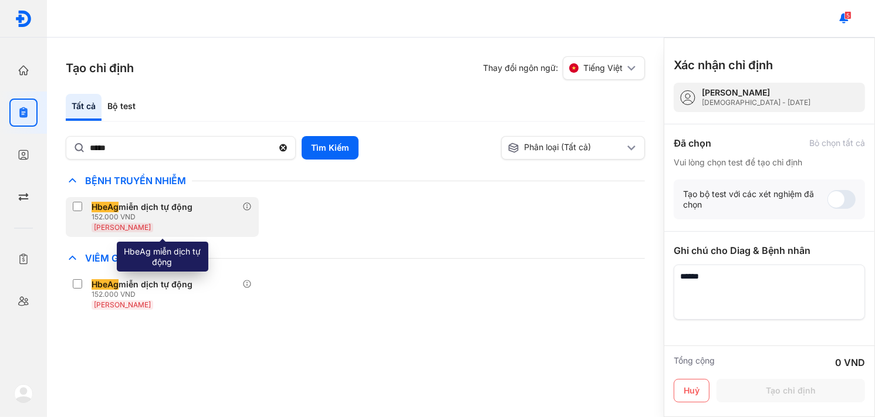
click at [199, 211] on div "HbeAg miễn dịch tự động 152.000 VND [PERSON_NAME]" at bounding box center [162, 217] width 193 height 40
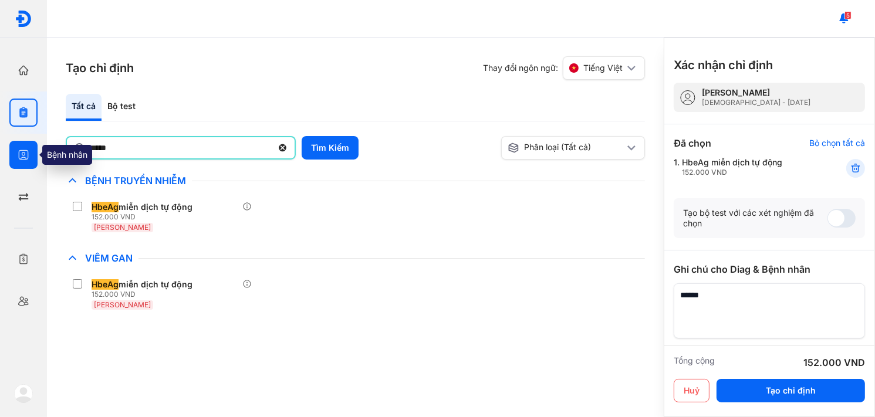
drag, startPoint x: 173, startPoint y: 147, endPoint x: 23, endPoint y: 160, distance: 149.6
click at [23, 160] on div "Trang chủ Tổng quan hoạt động của phòng khám Chỉ định Tạo và quản lý đơn xét ng…" at bounding box center [437, 208] width 875 height 417
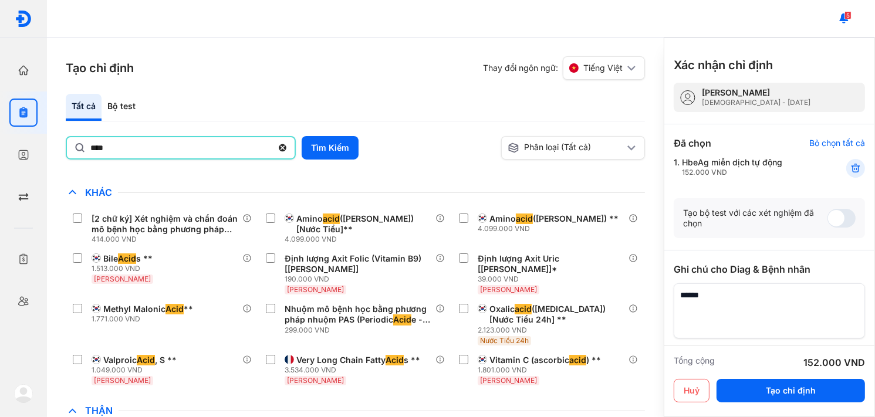
scroll to position [111, 0]
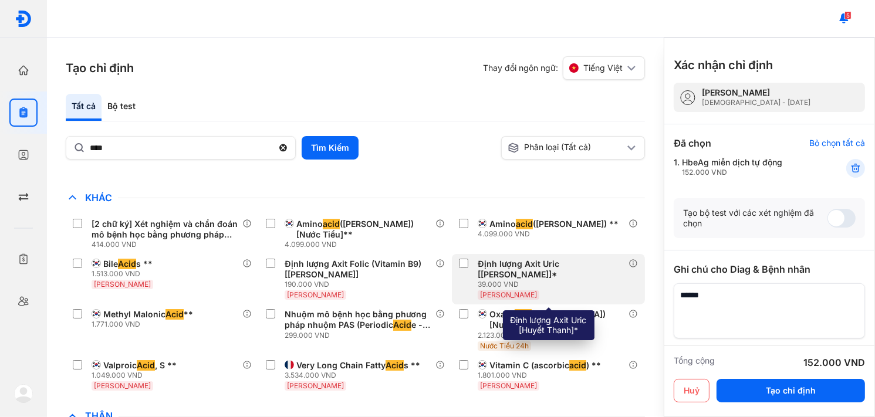
click at [608, 289] on div "[PERSON_NAME]" at bounding box center [553, 294] width 151 height 11
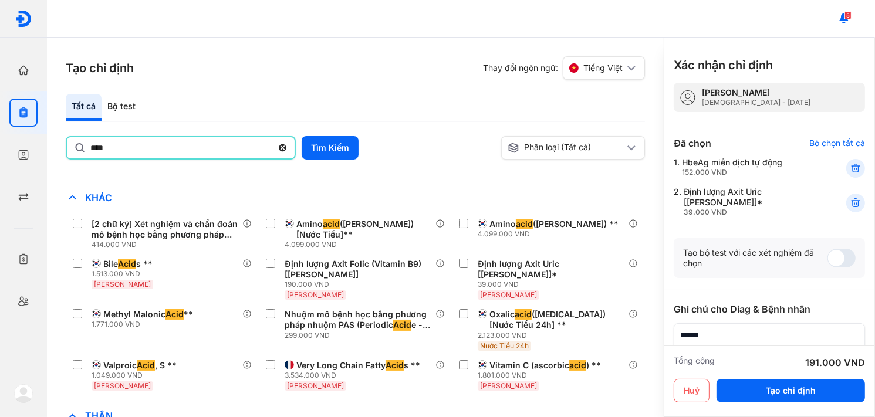
drag, startPoint x: 152, startPoint y: 143, endPoint x: 48, endPoint y: 143, distance: 104.5
click at [48, 143] on div "Tạo chỉ định Thay đổi ngôn ngữ: Tiếng Việt Tất cả Bộ test **** Tìm Kiếm Phân lo…" at bounding box center [355, 228] width 617 height 380
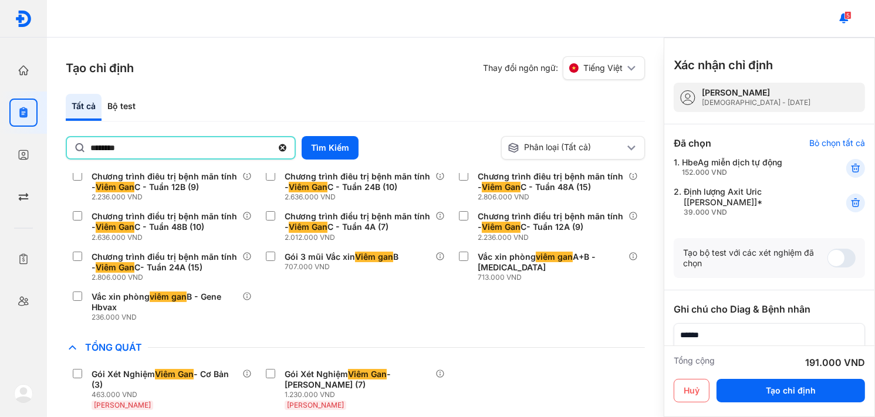
scroll to position [161, 0]
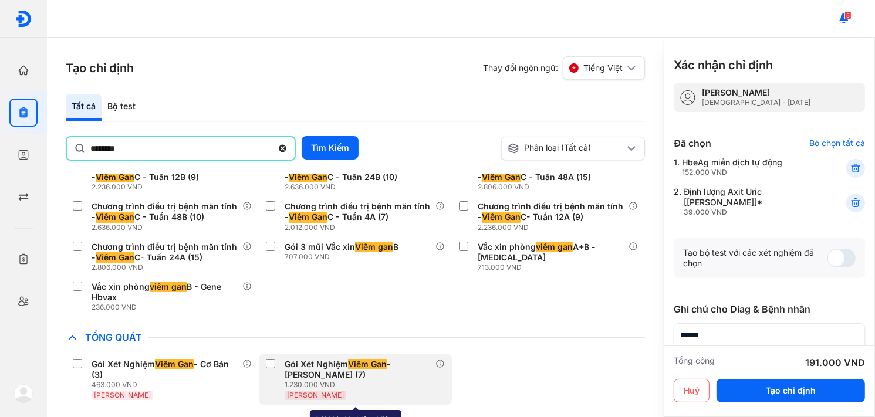
click at [352, 373] on div "Gói Xét Nghiệm Viêm Gan - [PERSON_NAME] (7)" at bounding box center [358, 369] width 146 height 21
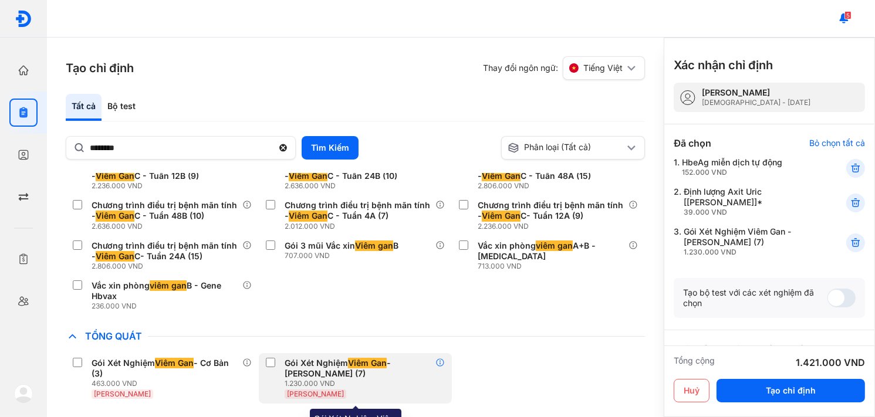
click at [443, 363] on icon at bounding box center [440, 362] width 9 height 9
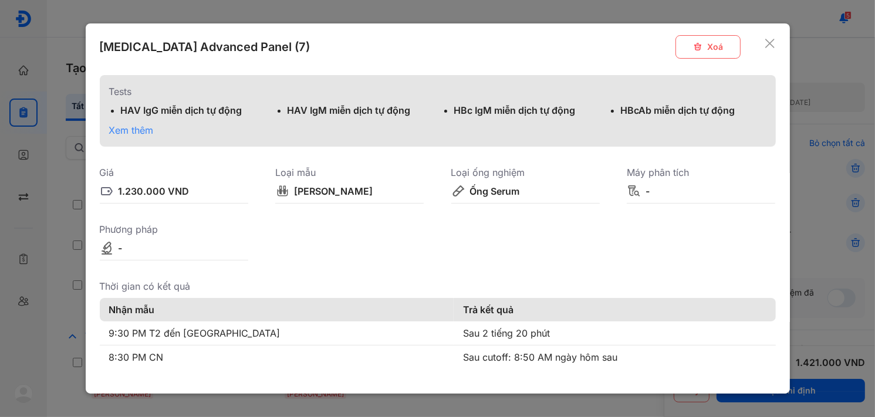
click at [134, 133] on span "Xem thêm" at bounding box center [131, 130] width 45 height 12
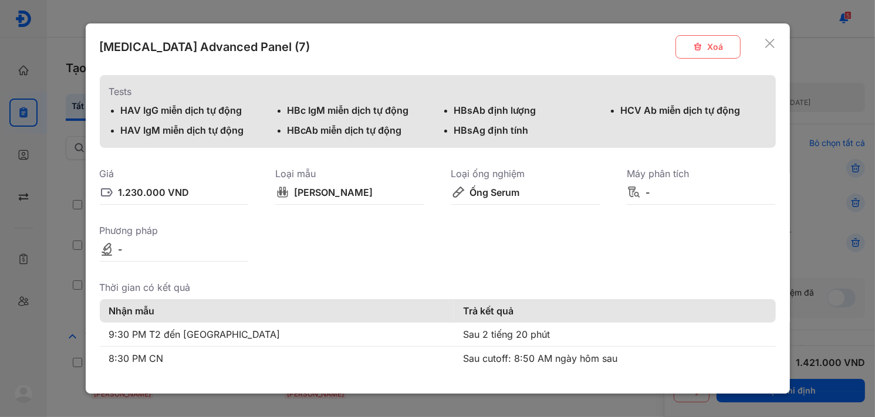
drag, startPoint x: 758, startPoint y: 43, endPoint x: 722, endPoint y: 42, distance: 36.4
click at [764, 44] on icon at bounding box center [770, 44] width 12 height 12
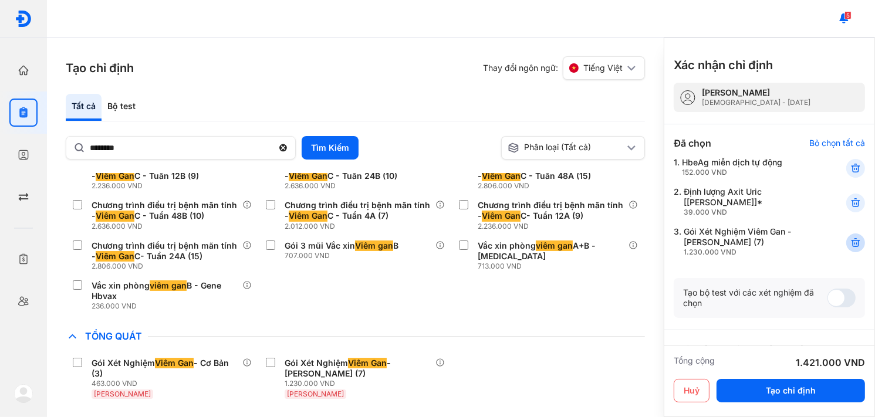
click at [850, 247] on icon at bounding box center [856, 243] width 12 height 12
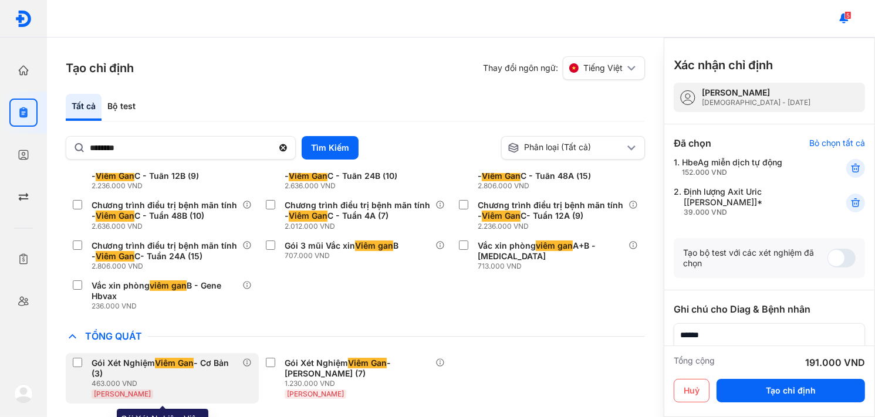
click at [157, 366] on span "Viêm Gan" at bounding box center [174, 363] width 39 height 11
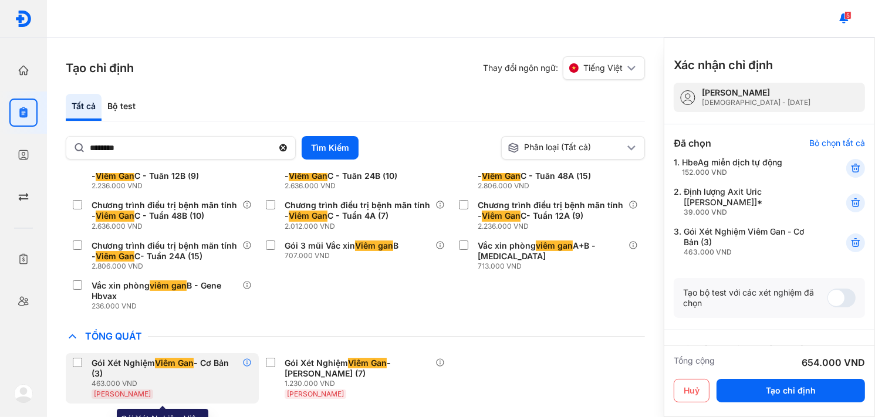
click at [247, 362] on icon at bounding box center [246, 362] width 9 height 9
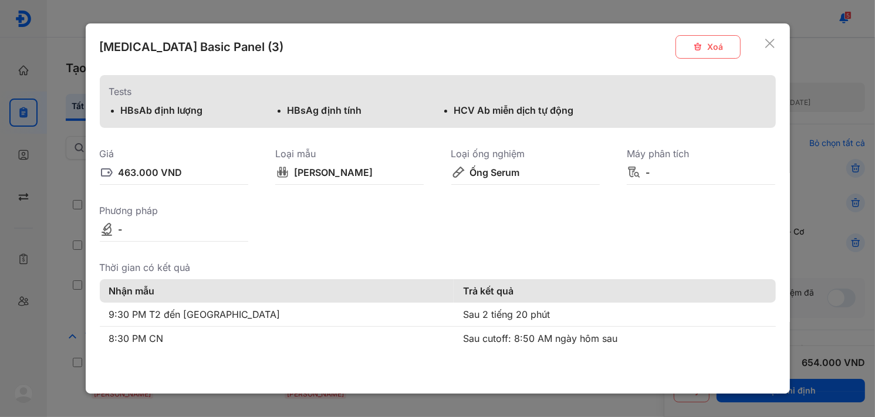
click at [770, 44] on use at bounding box center [769, 43] width 9 height 9
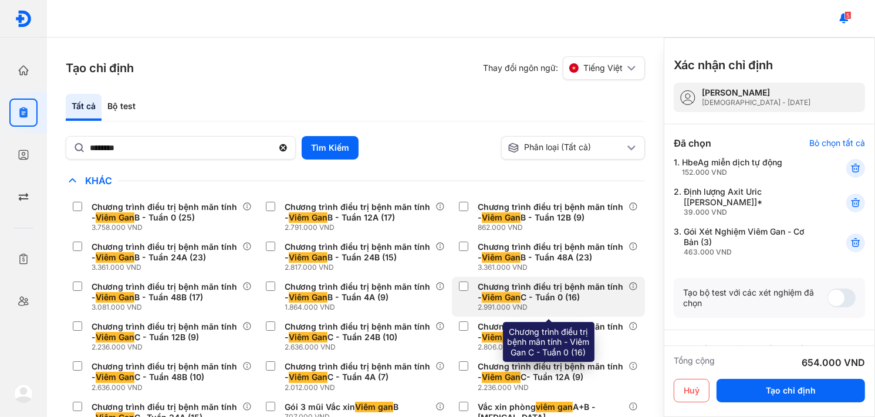
scroll to position [0, 0]
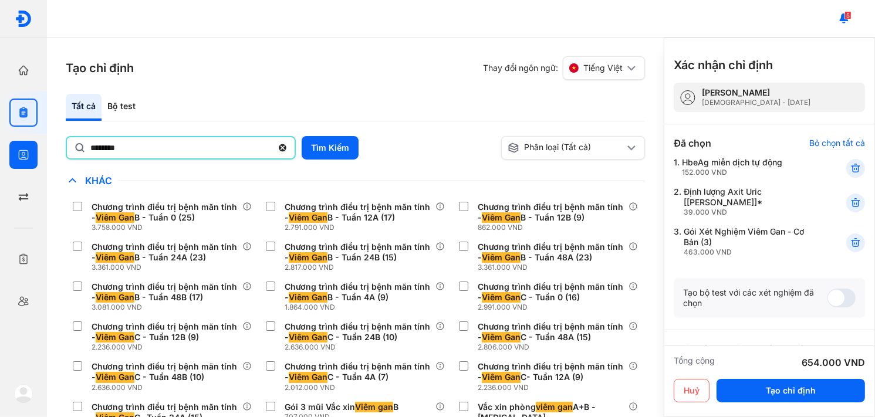
drag, startPoint x: 144, startPoint y: 141, endPoint x: 4, endPoint y: 142, distance: 140.3
click at [4, 142] on div "Trang chủ Tổng quan hoạt động của phòng khám Chỉ định Tạo và quản lý đơn xét ng…" at bounding box center [437, 208] width 875 height 417
type input "*"
drag, startPoint x: 221, startPoint y: 146, endPoint x: 53, endPoint y: 147, distance: 167.3
click at [53, 147] on div "**********" at bounding box center [355, 228] width 617 height 380
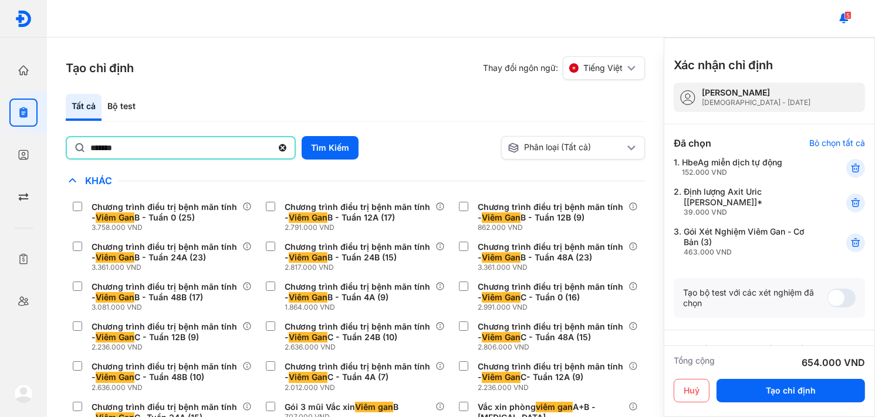
type input "*******"
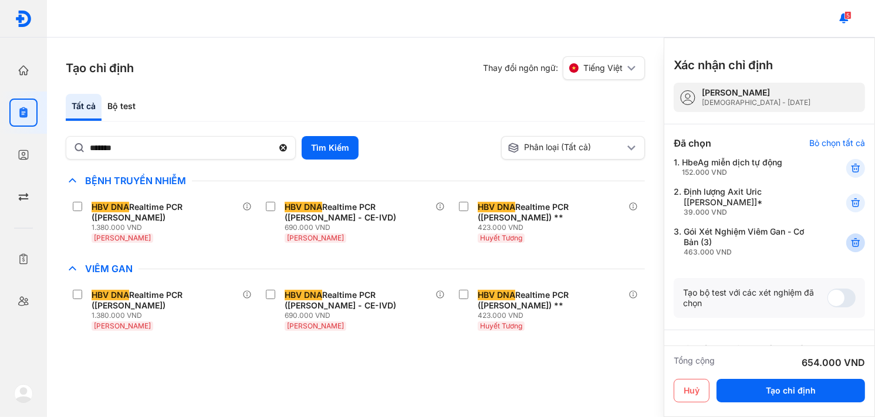
click at [850, 248] on icon at bounding box center [856, 243] width 12 height 12
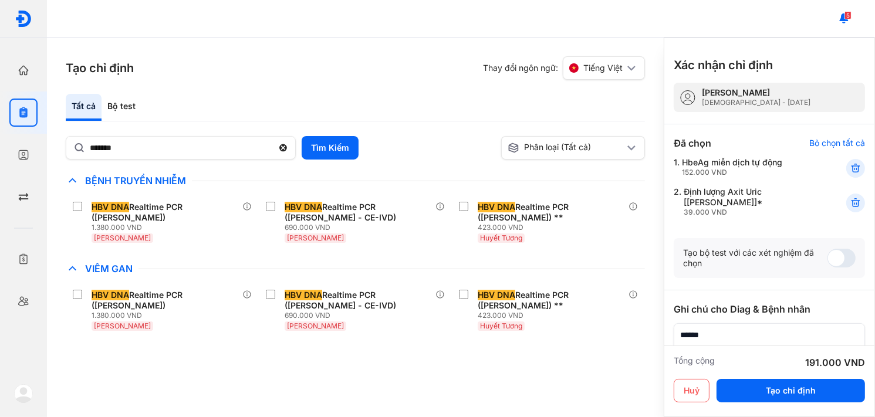
click at [646, 247] on div "Tạo chỉ định Thay đổi ngôn ngữ: Tiếng Việt Tất cả Bộ test ******* Tìm Kiếm Phân…" at bounding box center [355, 228] width 617 height 380
click at [851, 206] on icon at bounding box center [856, 203] width 12 height 12
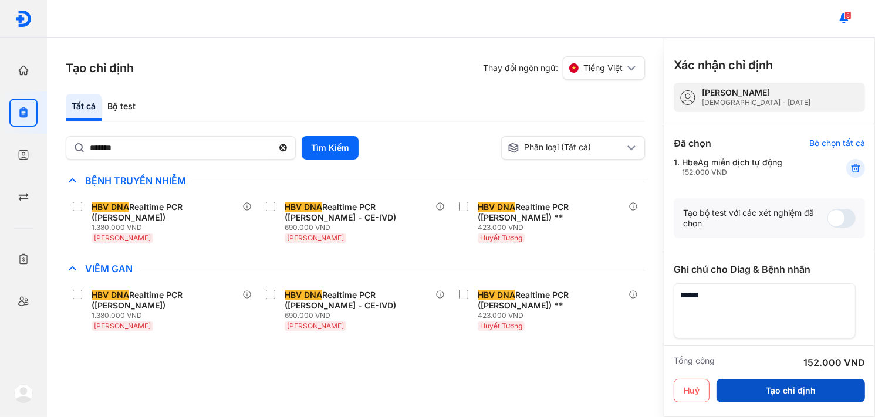
click at [806, 390] on button "Tạo chỉ định" at bounding box center [791, 390] width 149 height 23
